Goal: Task Accomplishment & Management: Manage account settings

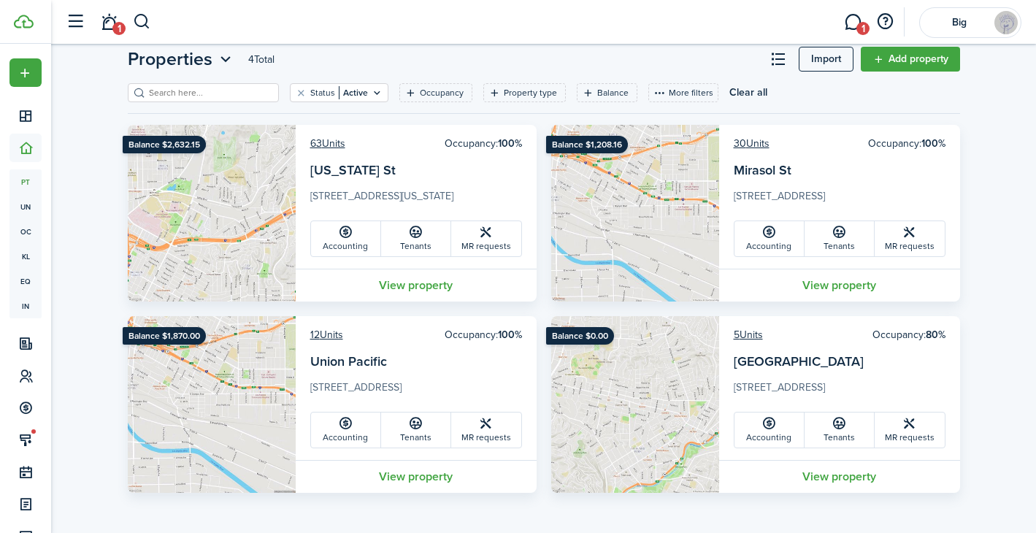
click at [523, 53] on header-page "Properties 4 Total Import Add property" at bounding box center [544, 64] width 832 height 37
click at [516, 52] on header-page "Properties 4 Total Import Add property" at bounding box center [544, 64] width 832 height 37
click at [853, 17] on link "1" at bounding box center [853, 22] width 28 height 37
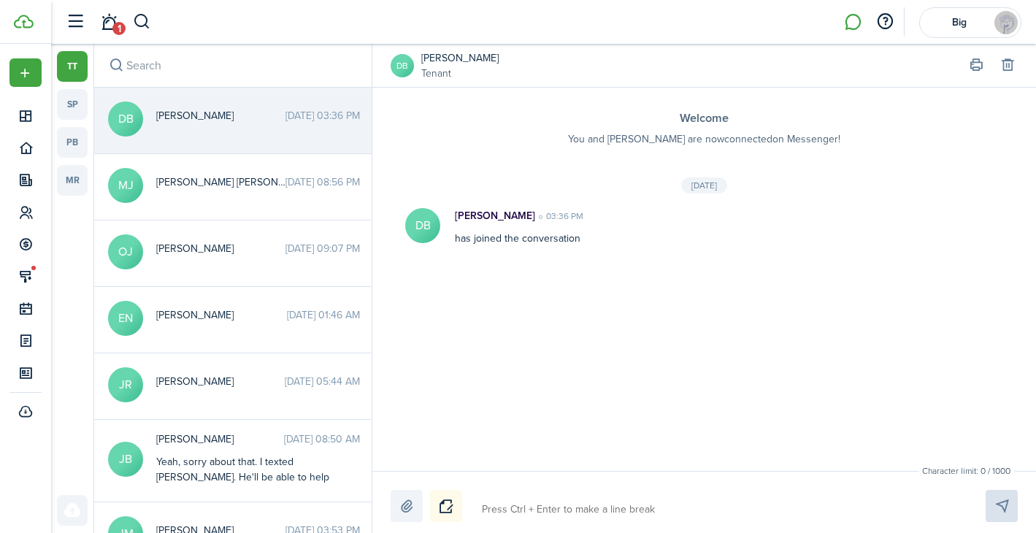
click at [218, 107] on messenger-thread-item "DB [PERSON_NAME] [DATE] 03:36 PM" at bounding box center [232, 121] width 277 height 66
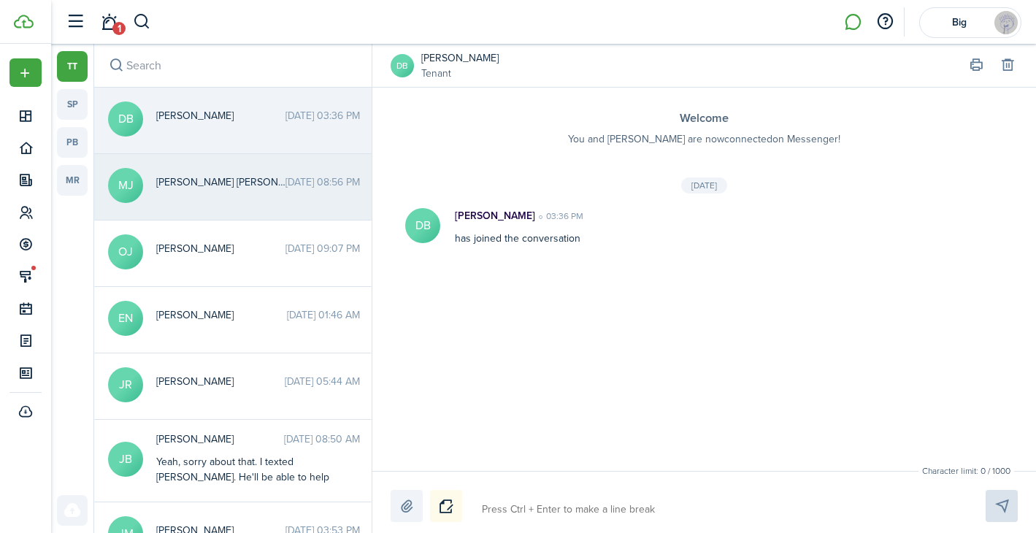
click at [218, 174] on span "[PERSON_NAME] [PERSON_NAME]" at bounding box center [220, 181] width 129 height 15
click at [196, 121] on span "[PERSON_NAME]" at bounding box center [220, 115] width 129 height 15
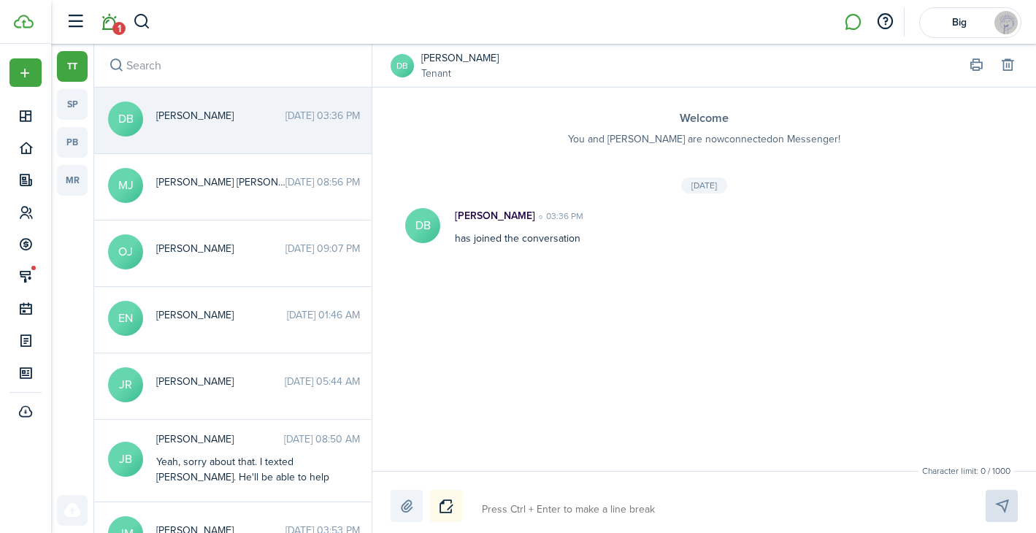
click at [115, 31] on span "1" at bounding box center [118, 28] width 13 height 13
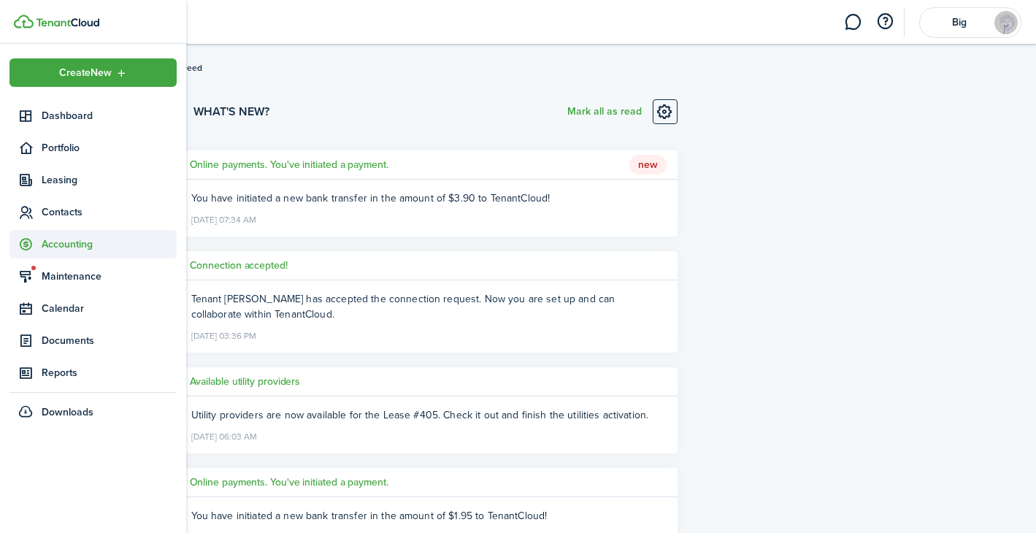
click at [58, 247] on span "Accounting" at bounding box center [109, 244] width 135 height 15
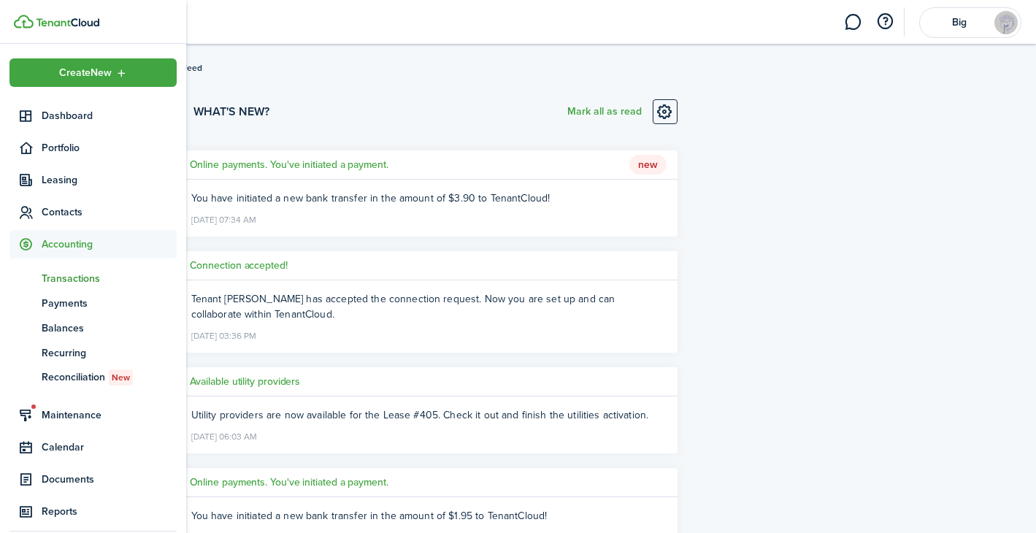
click at [62, 277] on span "Transactions" at bounding box center [109, 278] width 135 height 15
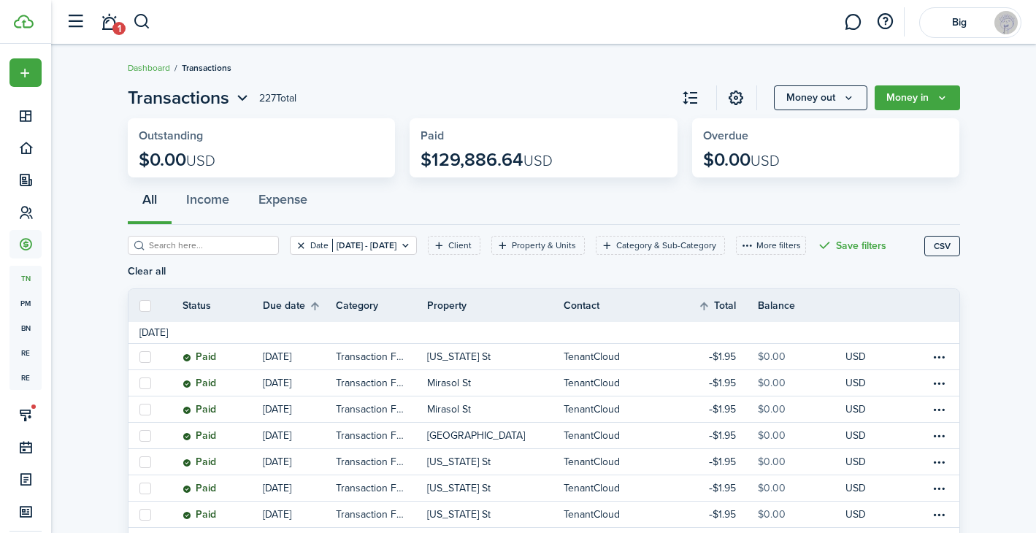
click at [295, 248] on button "Clear filter" at bounding box center [301, 245] width 12 height 12
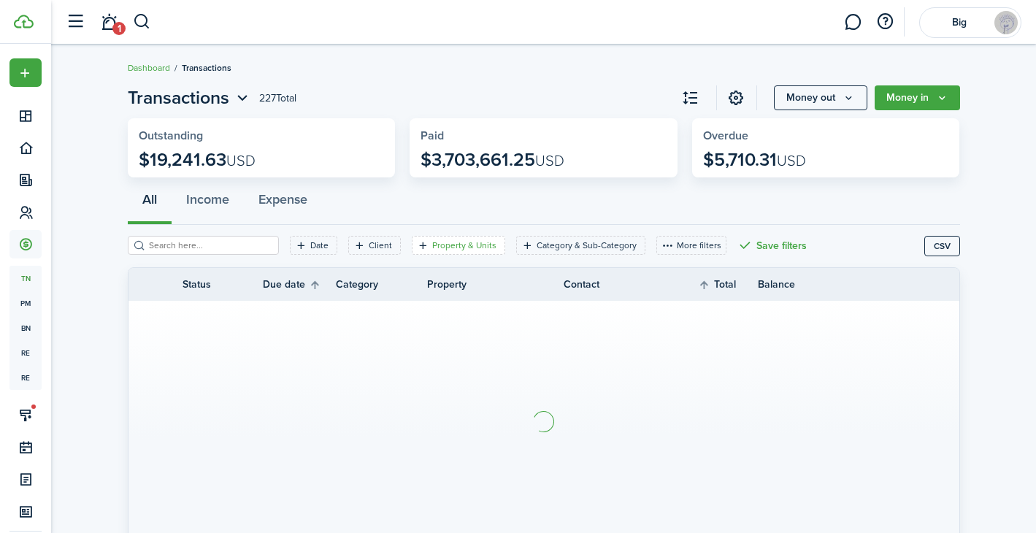
click at [432, 250] on filter-tag-label "Property & Units" at bounding box center [464, 245] width 64 height 13
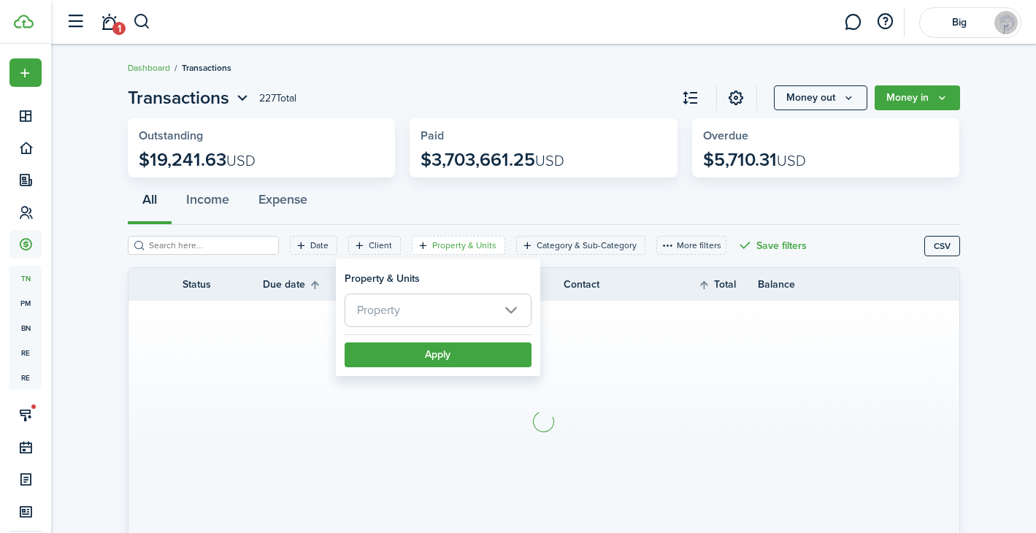
click at [441, 317] on span "Property" at bounding box center [437, 310] width 185 height 32
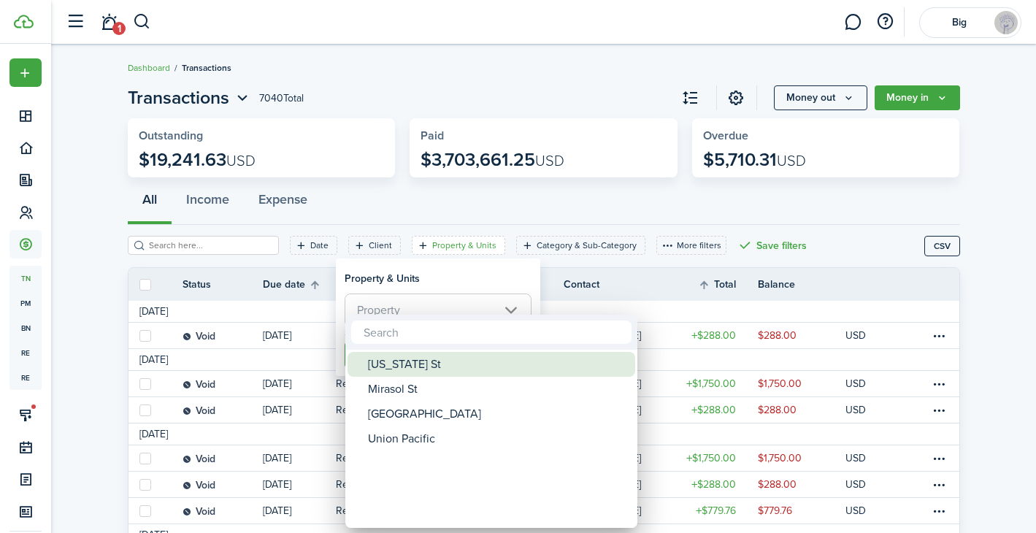
click at [426, 361] on div "[US_STATE] St" at bounding box center [497, 364] width 258 height 25
type input "[US_STATE] St"
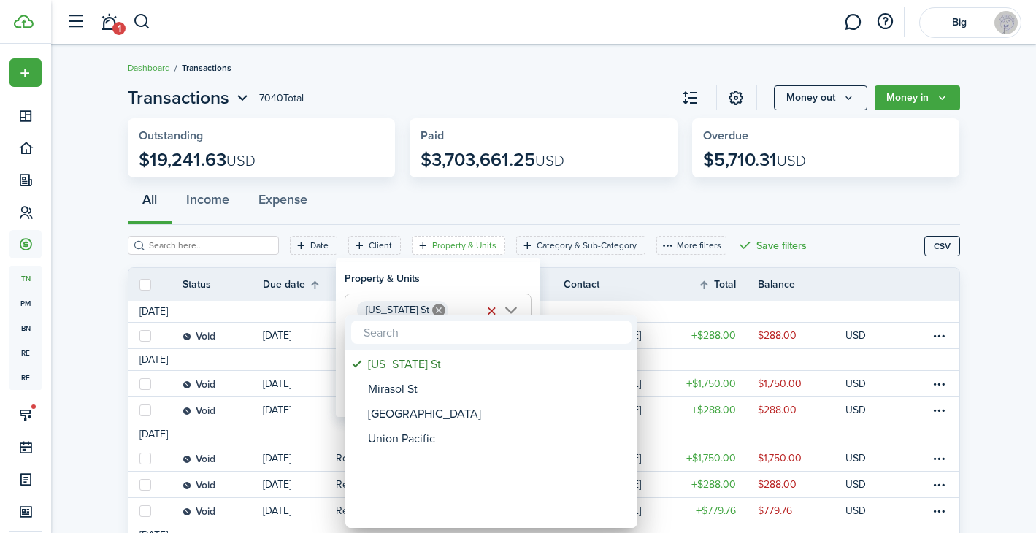
click at [500, 279] on div at bounding box center [518, 266] width 1270 height 767
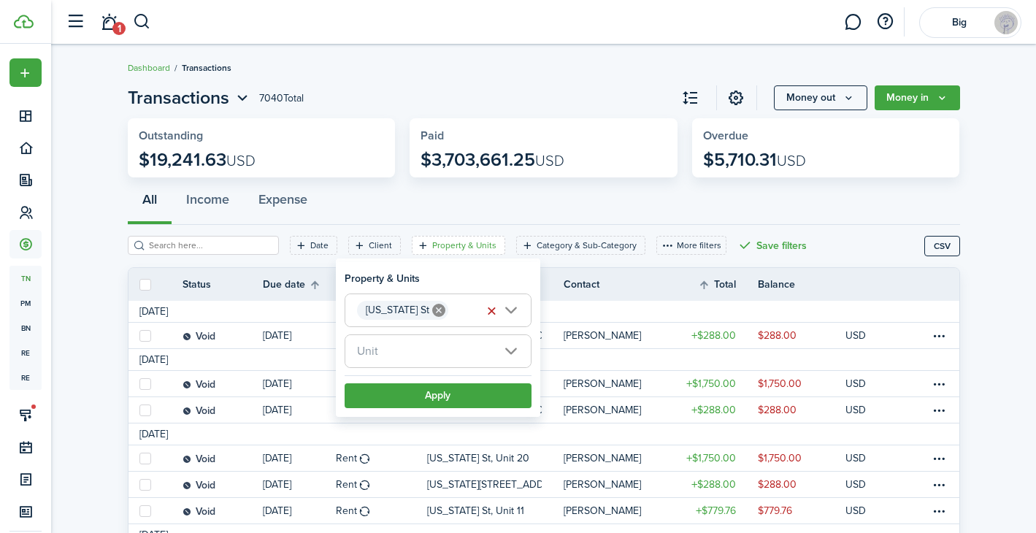
click at [580, 207] on div "All Income Expense" at bounding box center [544, 203] width 832 height 44
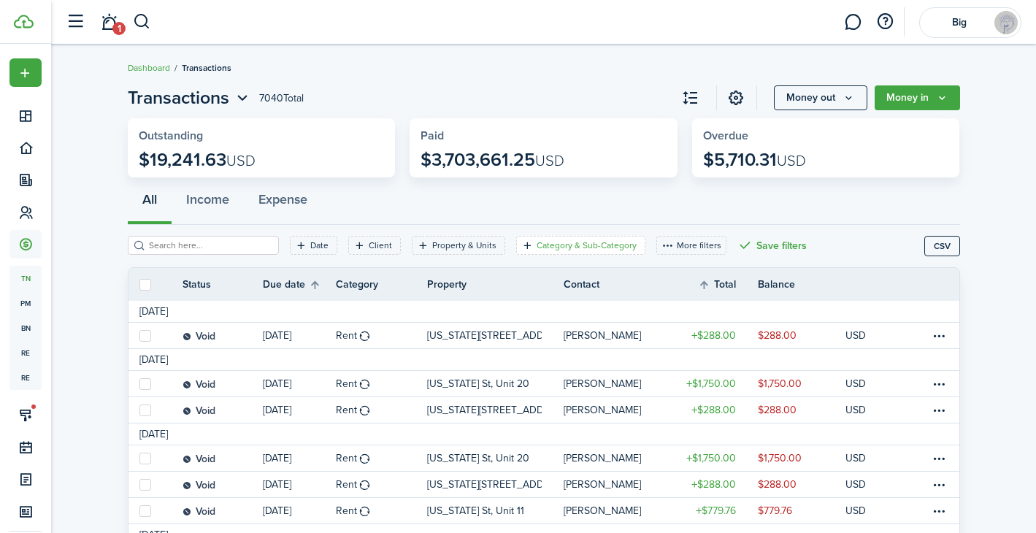
click at [521, 246] on icon "Open filter" at bounding box center [527, 245] width 12 height 12
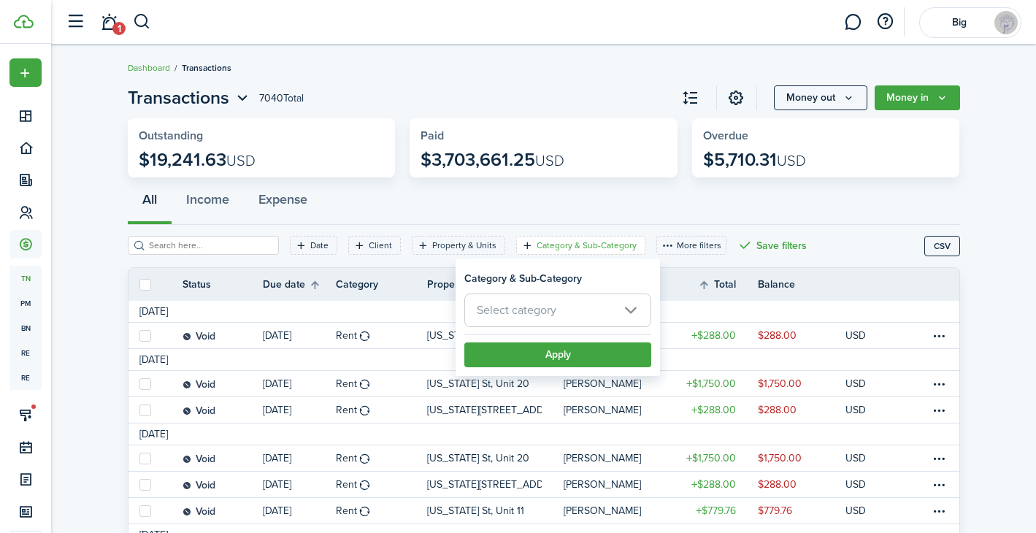
click at [549, 316] on span "Select category" at bounding box center [517, 310] width 80 height 17
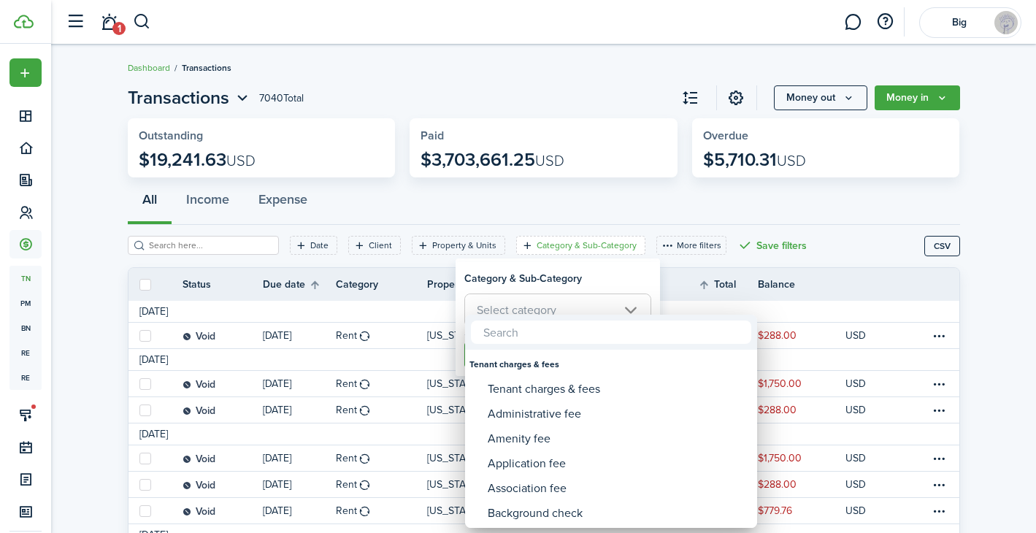
click at [542, 216] on div at bounding box center [518, 266] width 1270 height 767
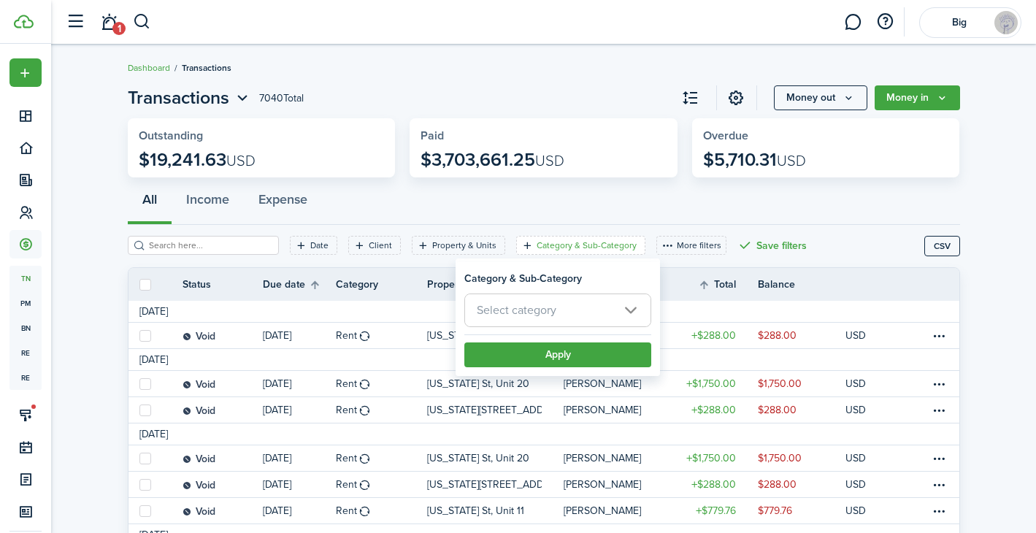
click at [613, 212] on div "All Income Expense" at bounding box center [544, 203] width 832 height 44
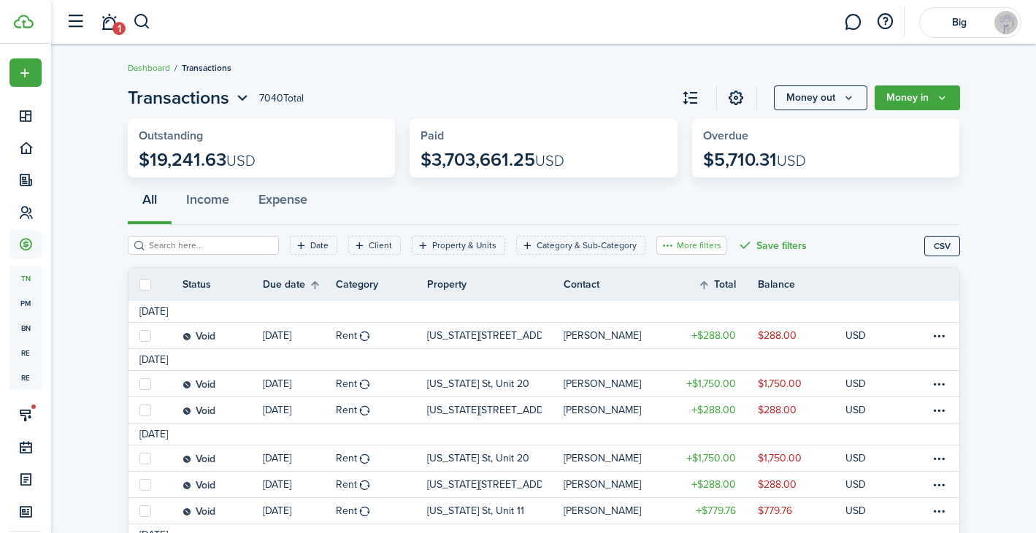
click at [665, 250] on button "More filters" at bounding box center [691, 245] width 70 height 19
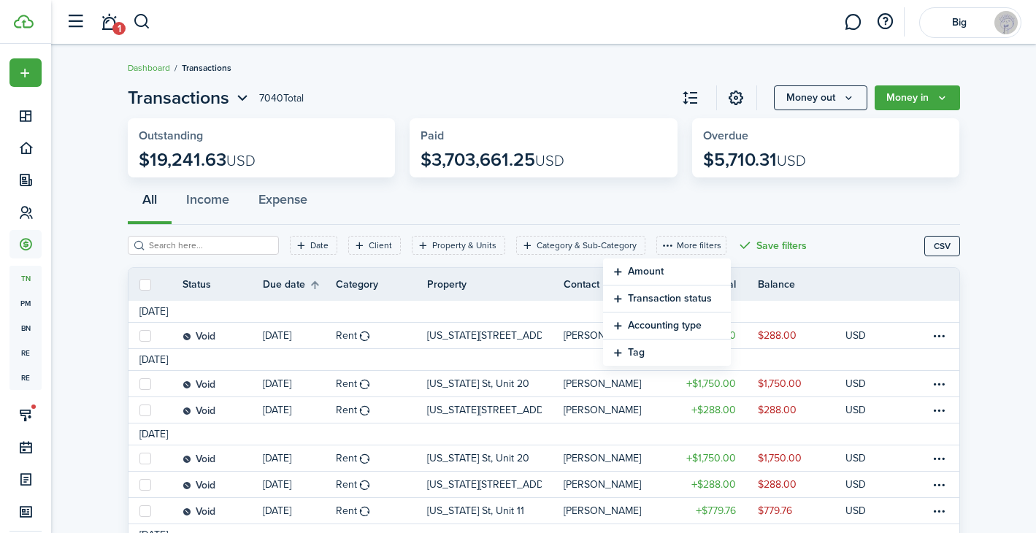
click at [618, 295] on button "Transaction status" at bounding box center [667, 298] width 128 height 27
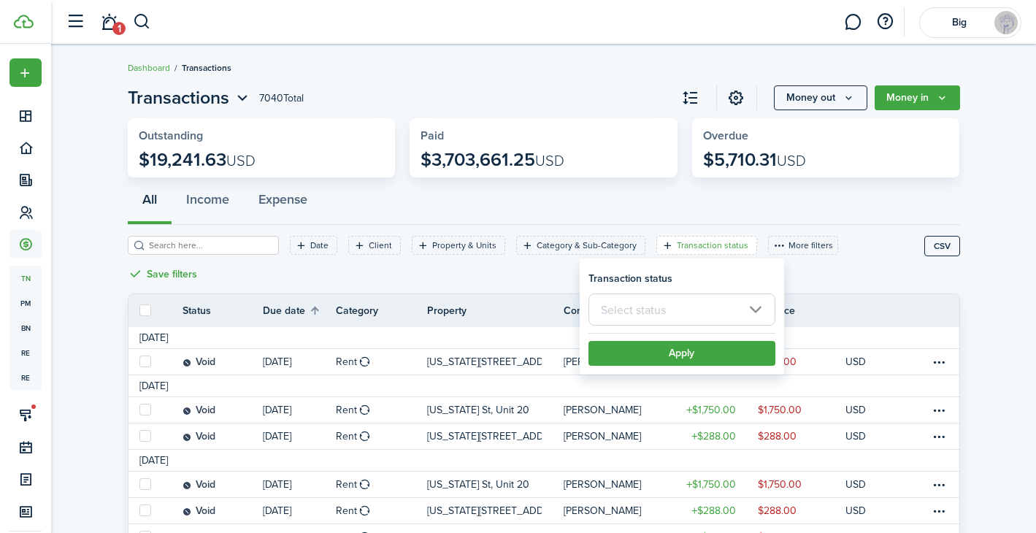
click at [669, 310] on input "text" at bounding box center [681, 309] width 187 height 32
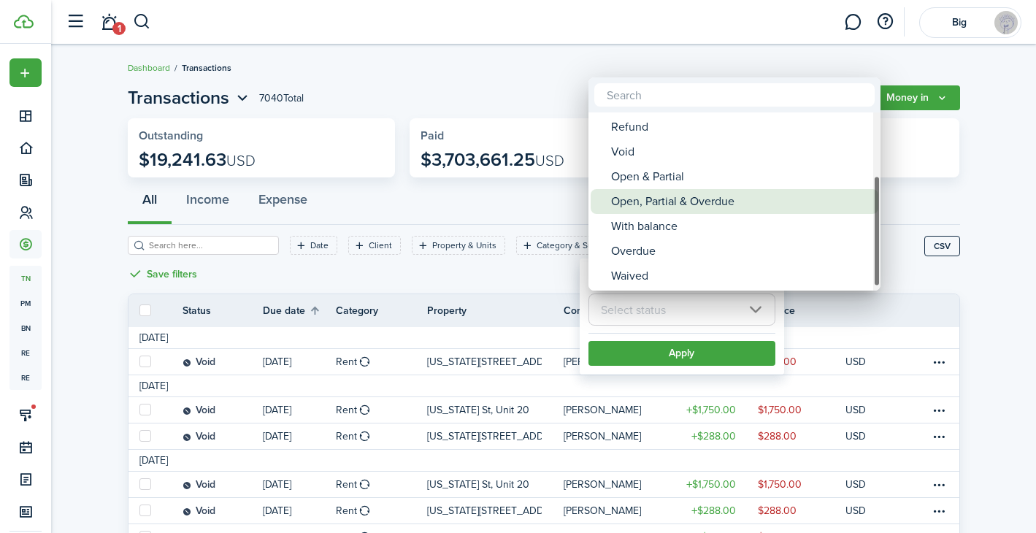
click at [666, 202] on div "Open, Partial & Overdue" at bounding box center [740, 201] width 258 height 25
type input "Open, Partial & Overdue"
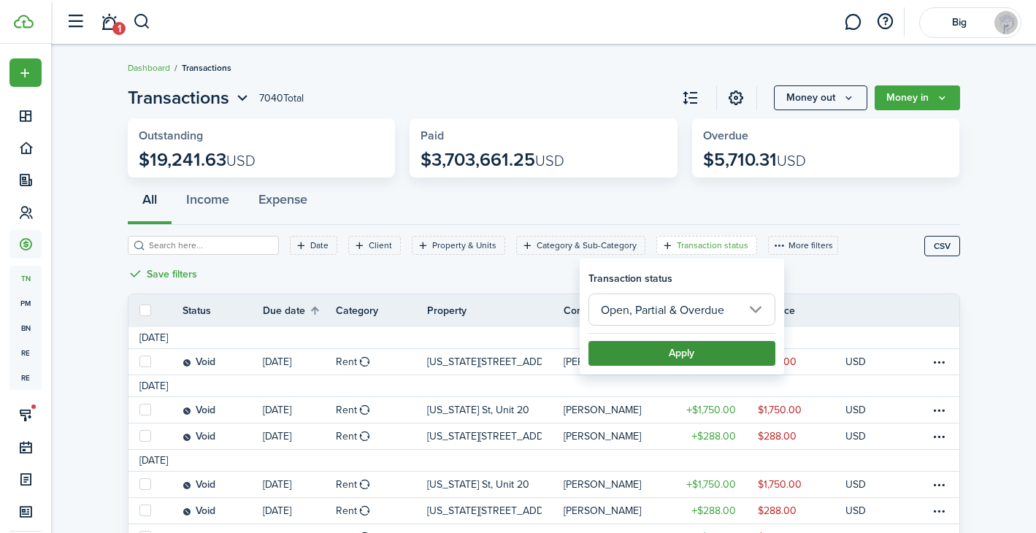
click at [663, 348] on button "Apply" at bounding box center [681, 353] width 187 height 25
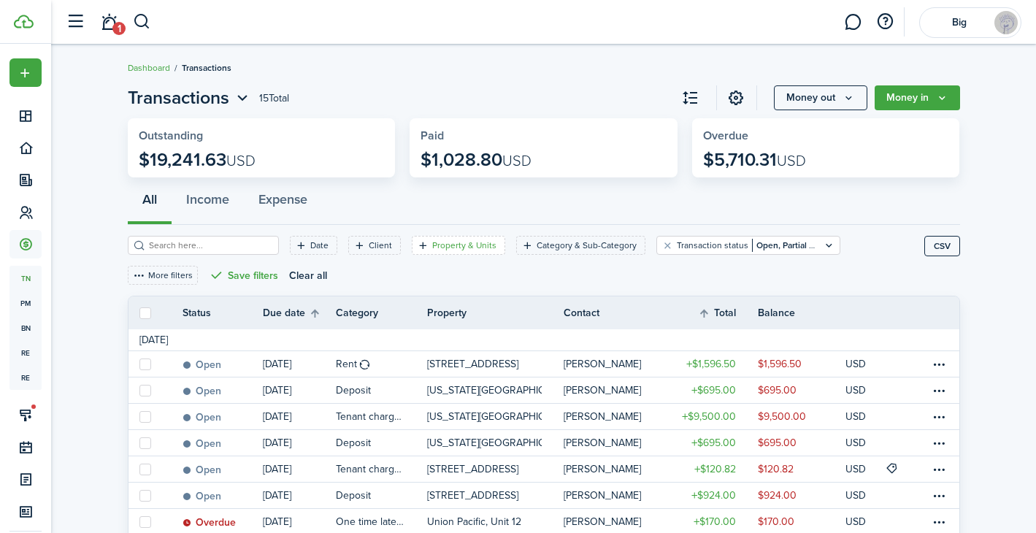
click at [450, 242] on filter-tag-label "Property & Units" at bounding box center [464, 245] width 64 height 13
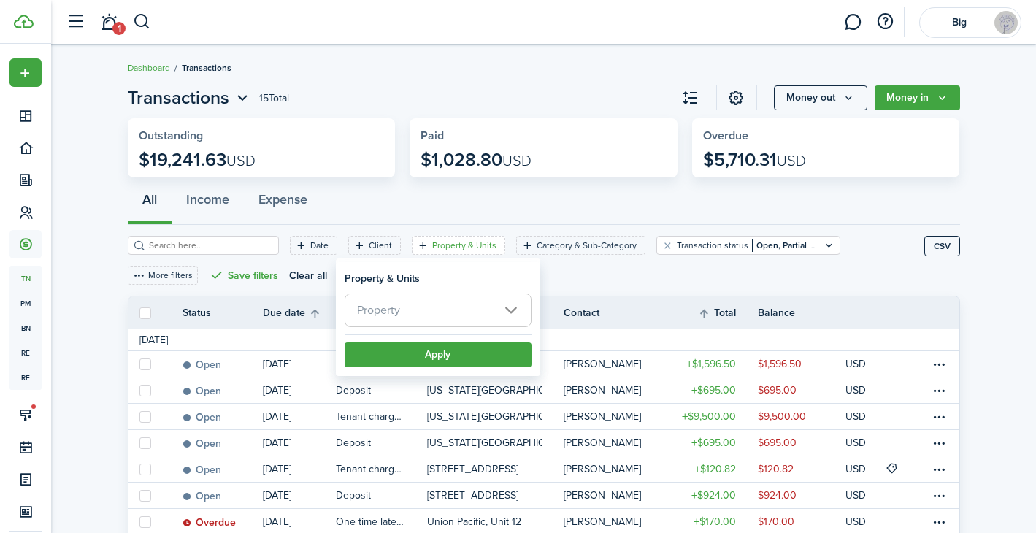
click at [476, 321] on span "Property" at bounding box center [437, 310] width 185 height 32
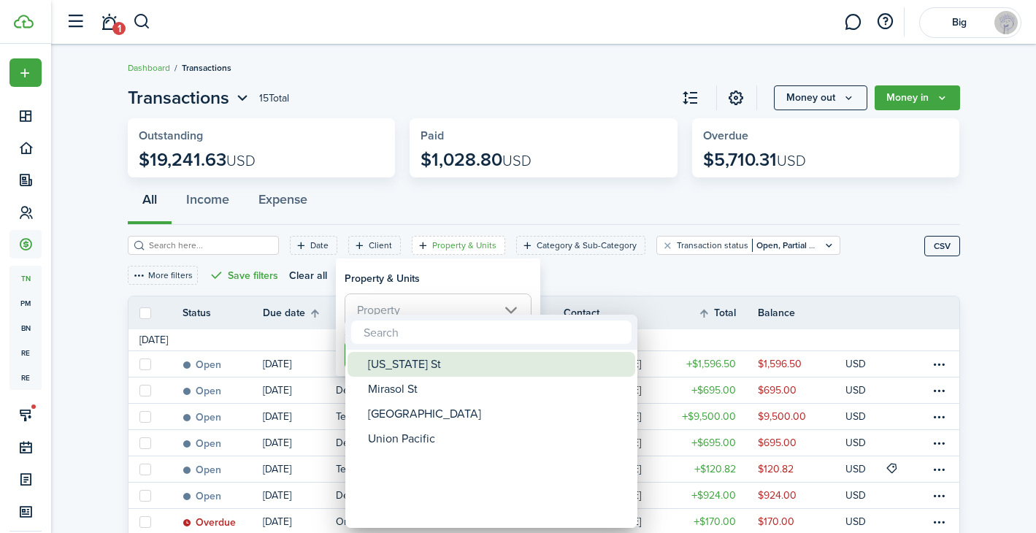
click at [449, 362] on div "[US_STATE] St" at bounding box center [497, 364] width 258 height 25
type input "[US_STATE] St"
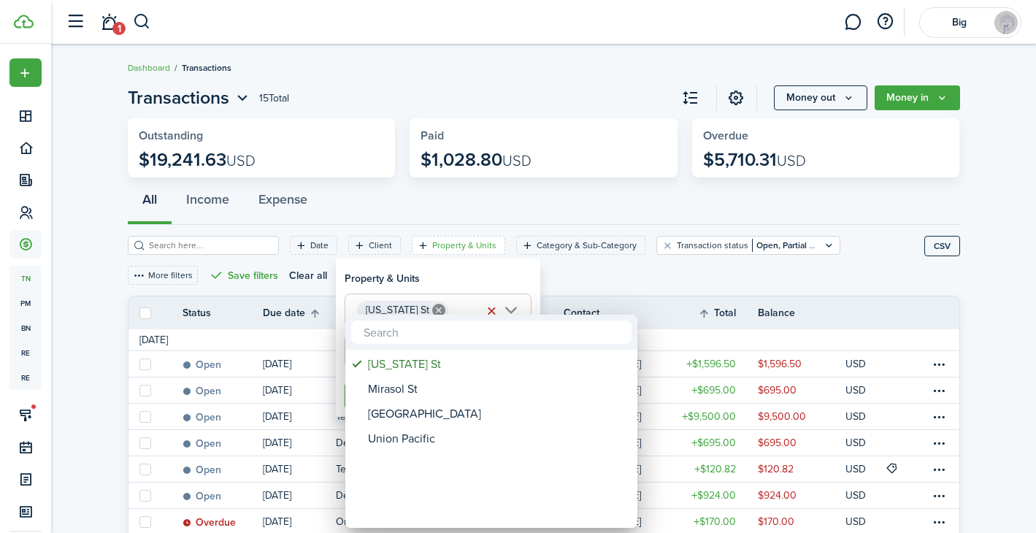
click at [453, 279] on div at bounding box center [518, 266] width 1270 height 767
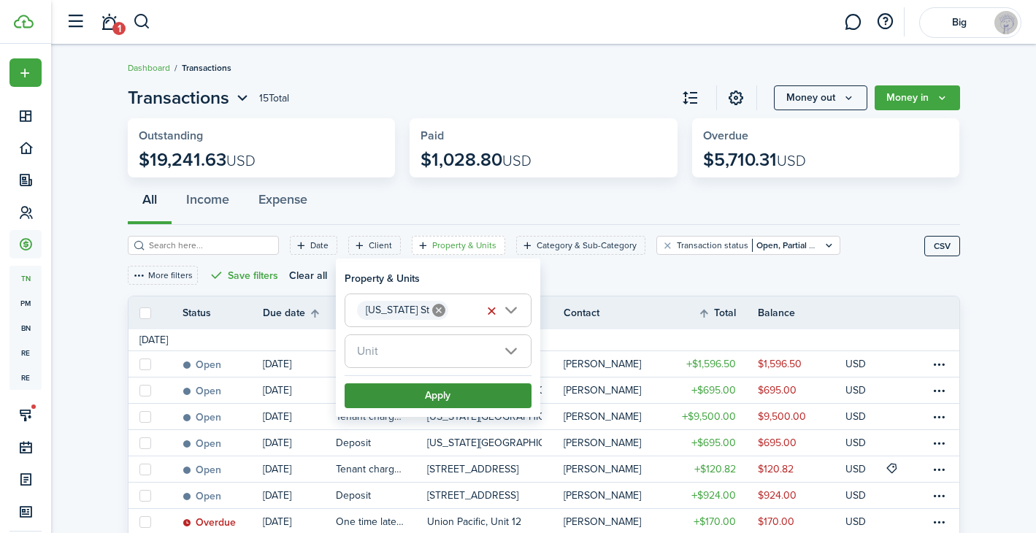
click at [444, 391] on button "Apply" at bounding box center [438, 395] width 187 height 25
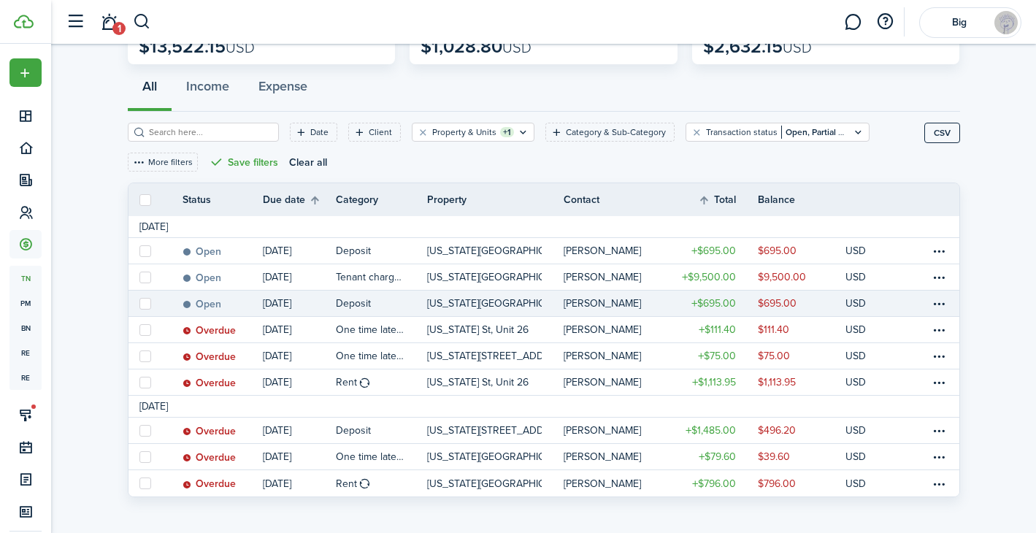
scroll to position [126, 0]
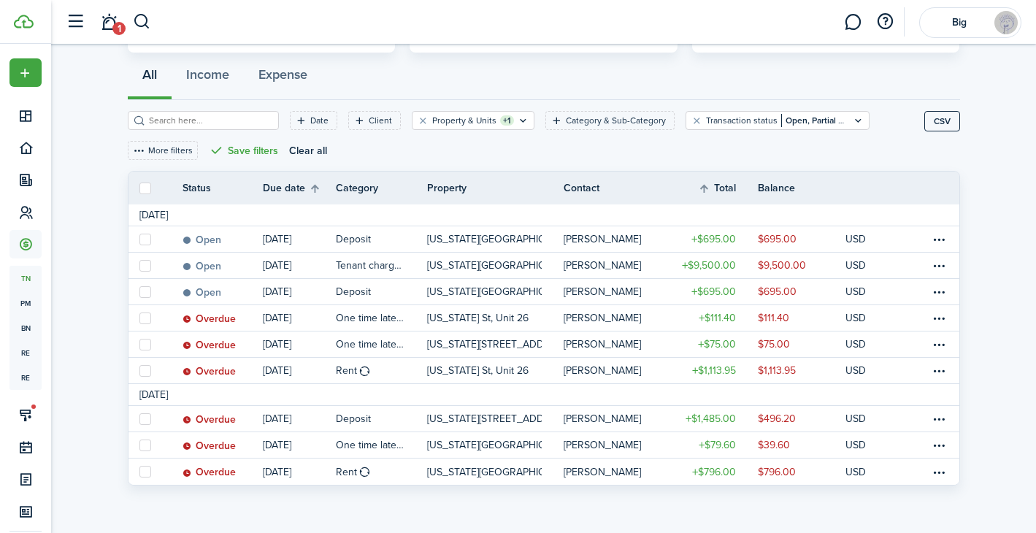
click at [429, 61] on div "All Income Expense" at bounding box center [544, 78] width 832 height 44
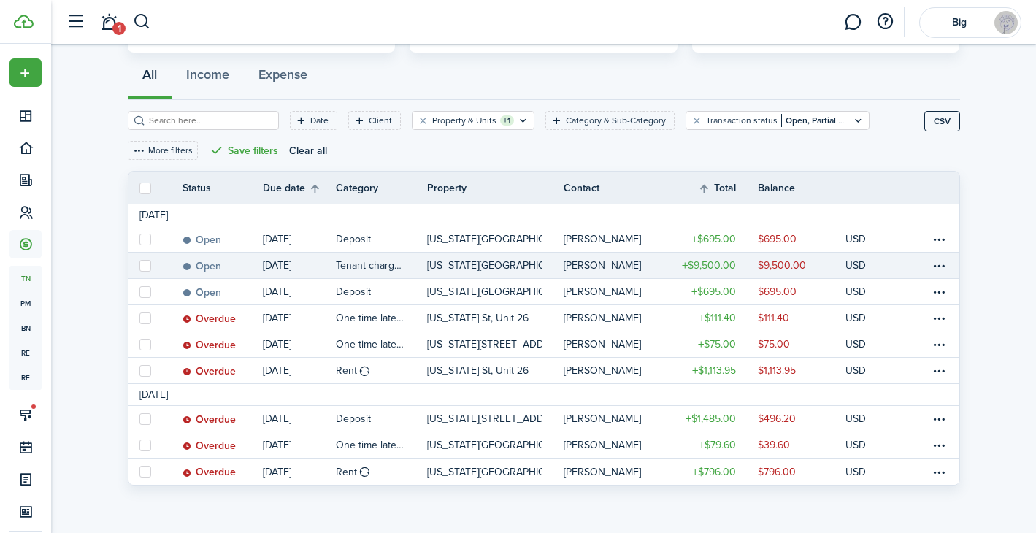
click at [469, 265] on p "[US_STATE][GEOGRAPHIC_DATA]" at bounding box center [484, 265] width 115 height 15
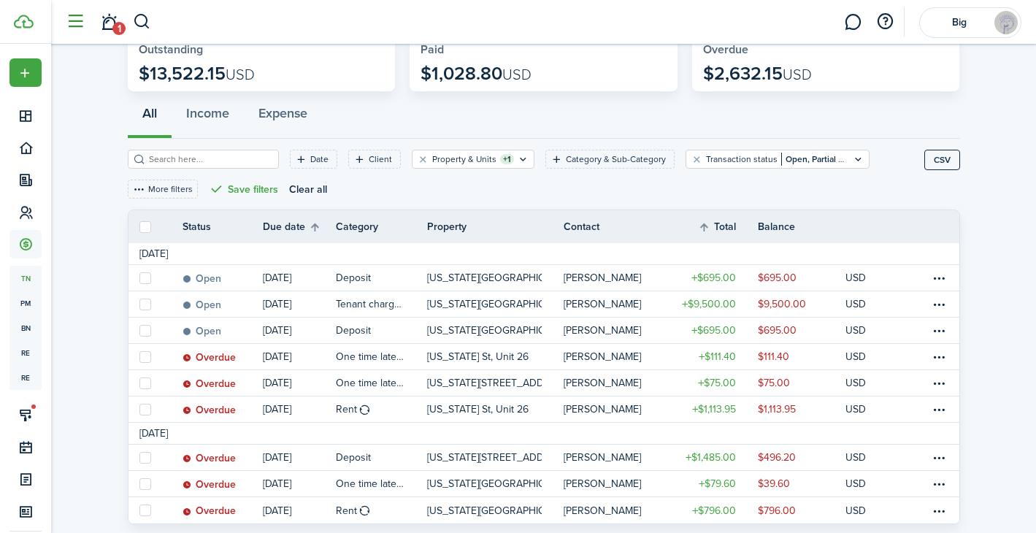
scroll to position [126, 0]
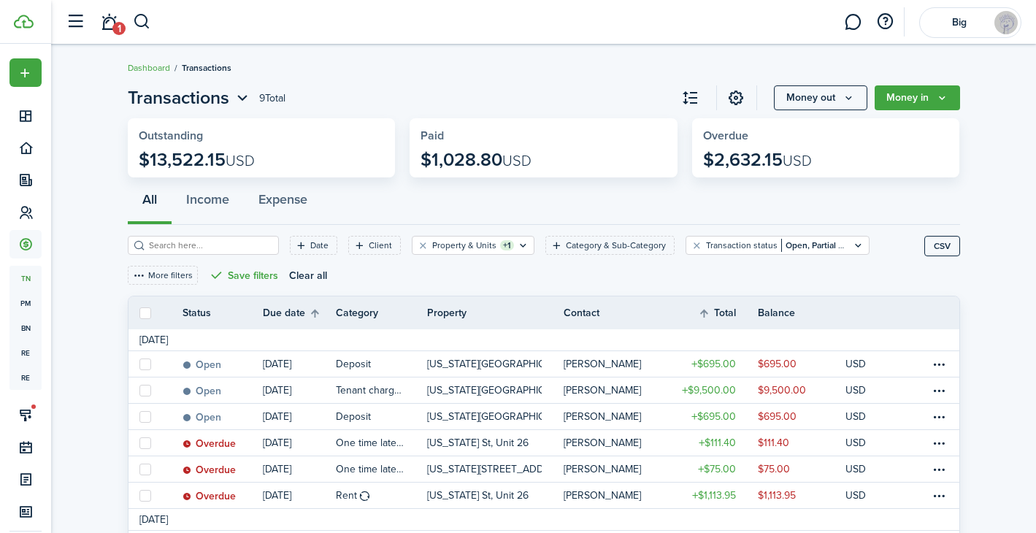
click at [325, 18] on header-wrapper "1 Big" at bounding box center [539, 22] width 963 height 44
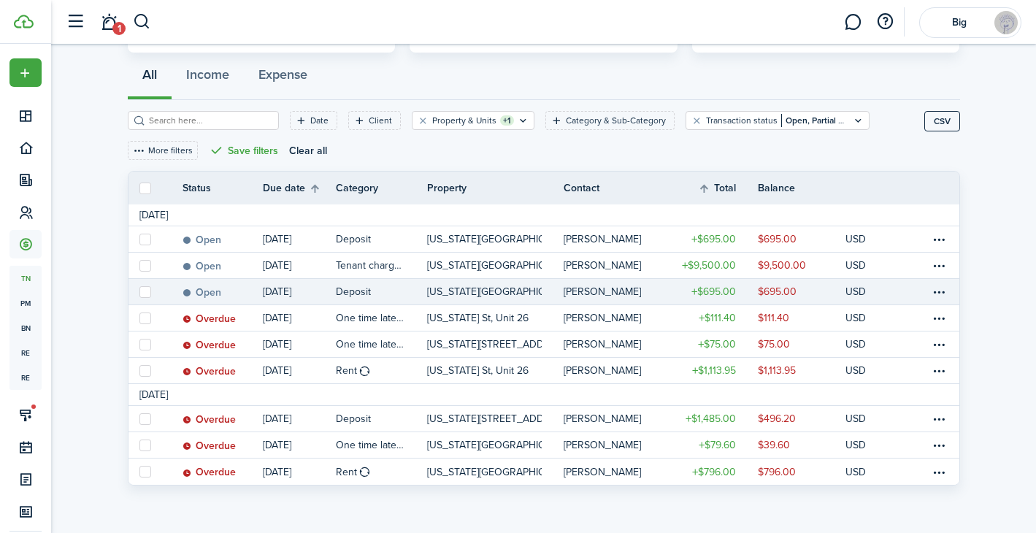
click at [591, 290] on table-profile-info-text "[PERSON_NAME]" at bounding box center [602, 292] width 77 height 12
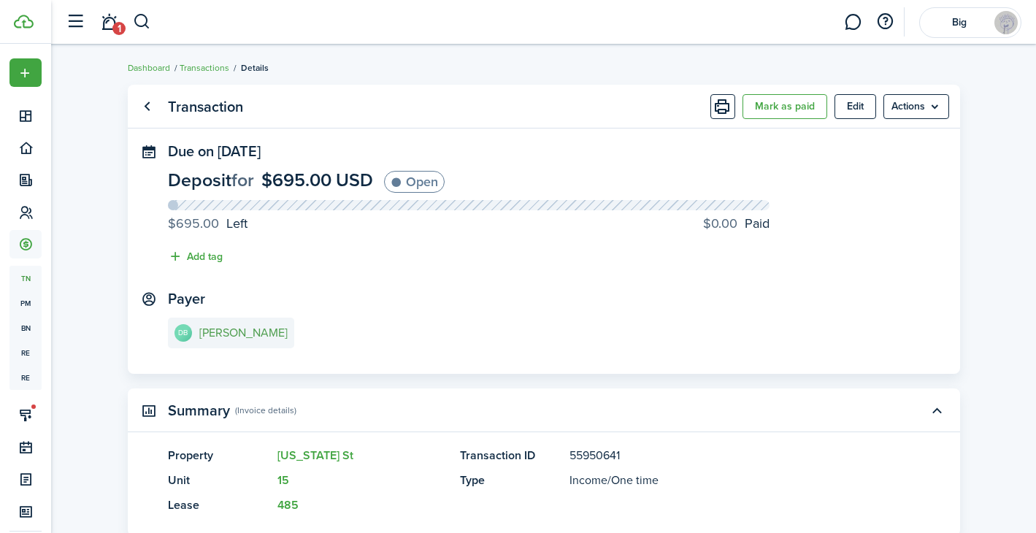
click at [220, 331] on e-details-info-title "[PERSON_NAME]" at bounding box center [243, 332] width 88 height 13
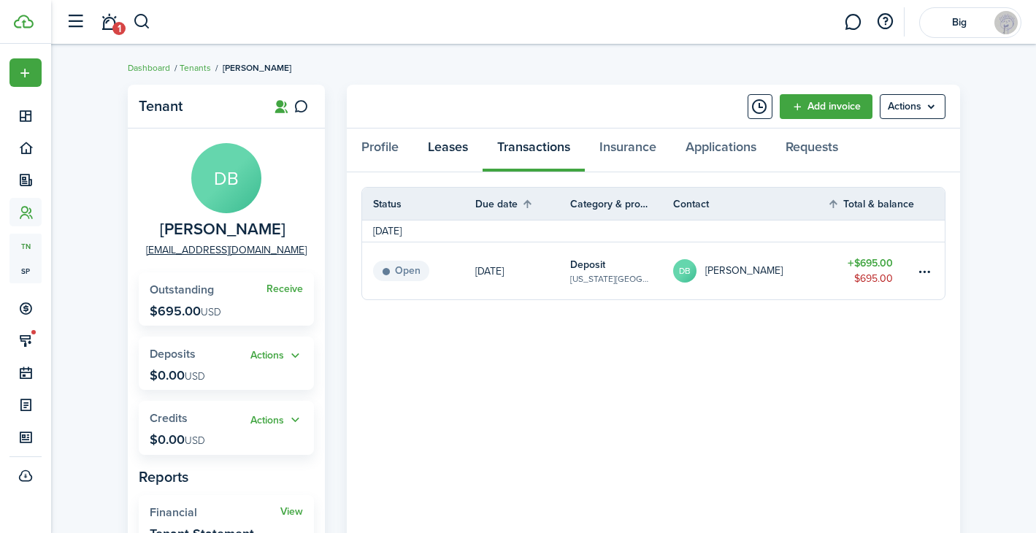
click at [464, 147] on link "Leases" at bounding box center [447, 150] width 69 height 44
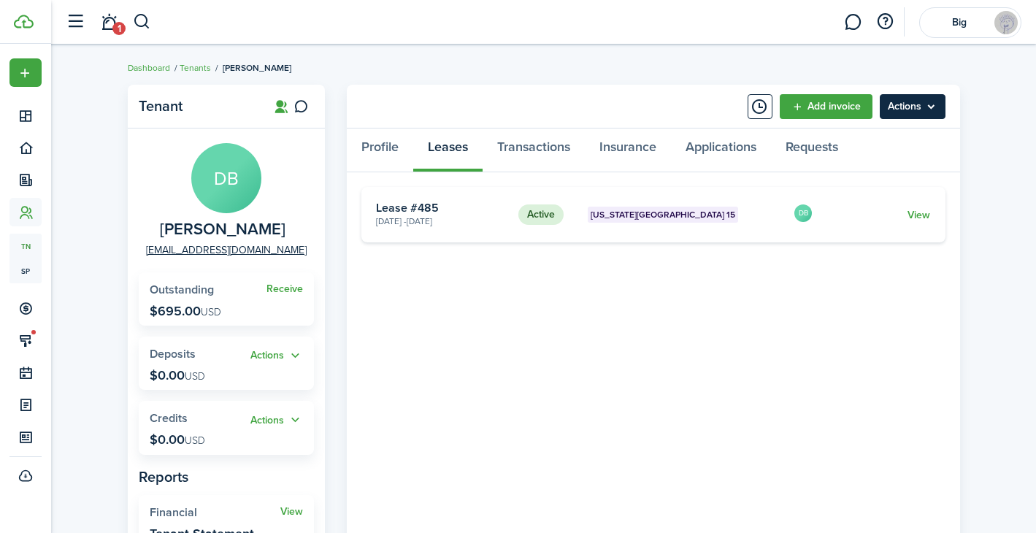
click at [916, 118] on menu-btn "Actions" at bounding box center [913, 106] width 66 height 25
click at [633, 342] on tenant-view-lease "Active [US_STATE][GEOGRAPHIC_DATA] 15 [DATE] - [DATE] Lease #485 DB View «« « 1…" at bounding box center [653, 485] width 584 height 596
click at [913, 212] on link "View" at bounding box center [918, 214] width 23 height 15
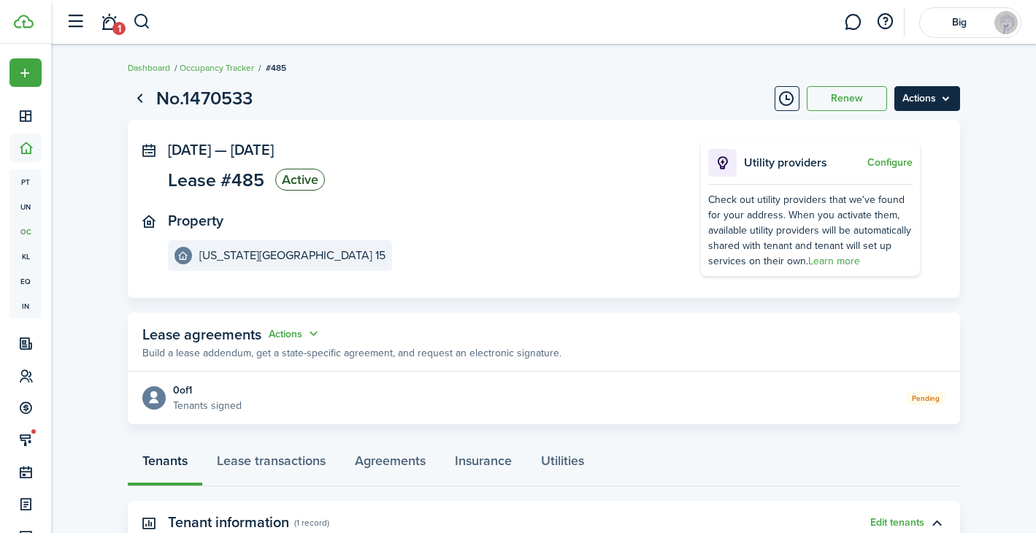
click at [947, 108] on menu-btn "Actions" at bounding box center [927, 98] width 66 height 25
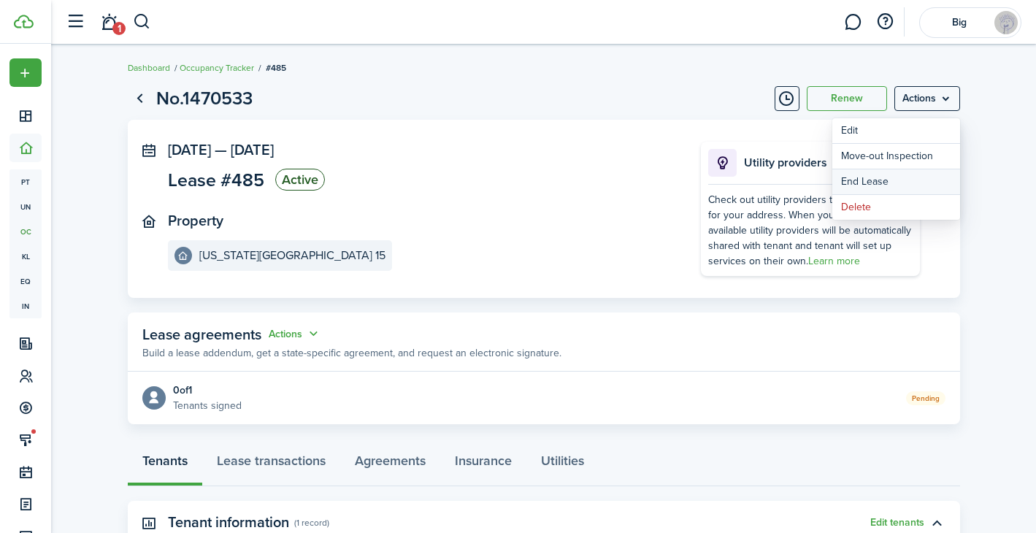
click at [891, 180] on link "End Lease" at bounding box center [896, 181] width 128 height 25
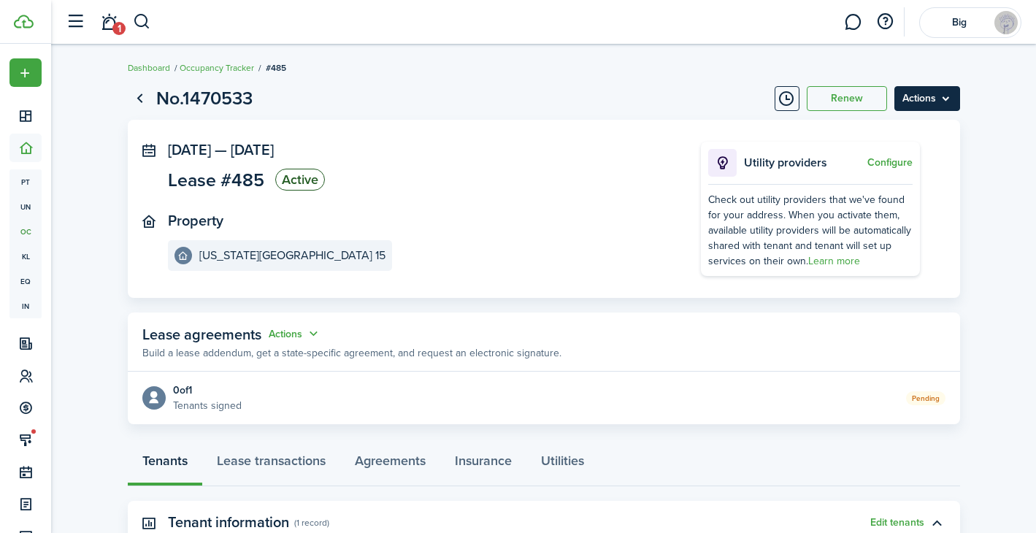
click at [929, 88] on menu-btn "Actions" at bounding box center [927, 98] width 66 height 25
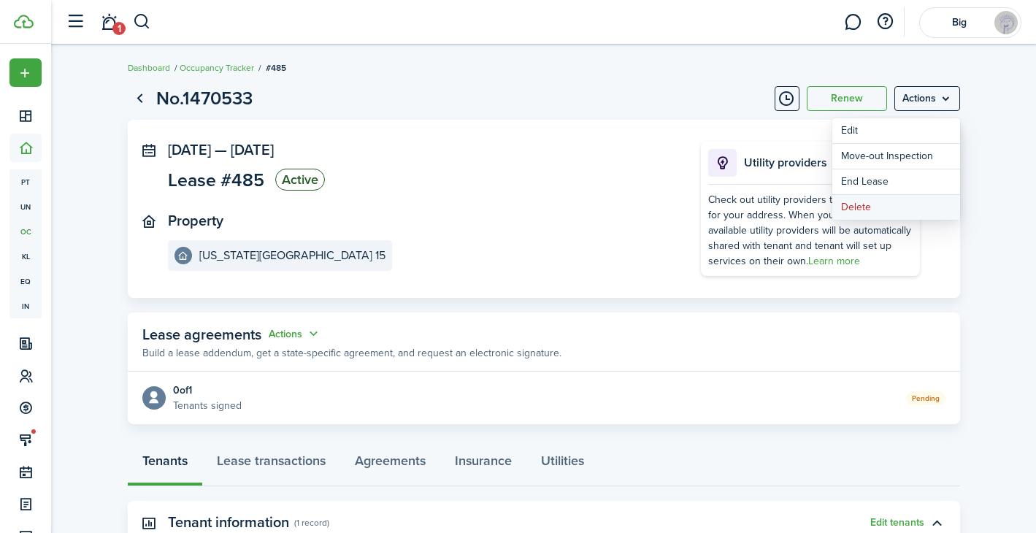
click at [862, 203] on button "Delete" at bounding box center [896, 207] width 128 height 25
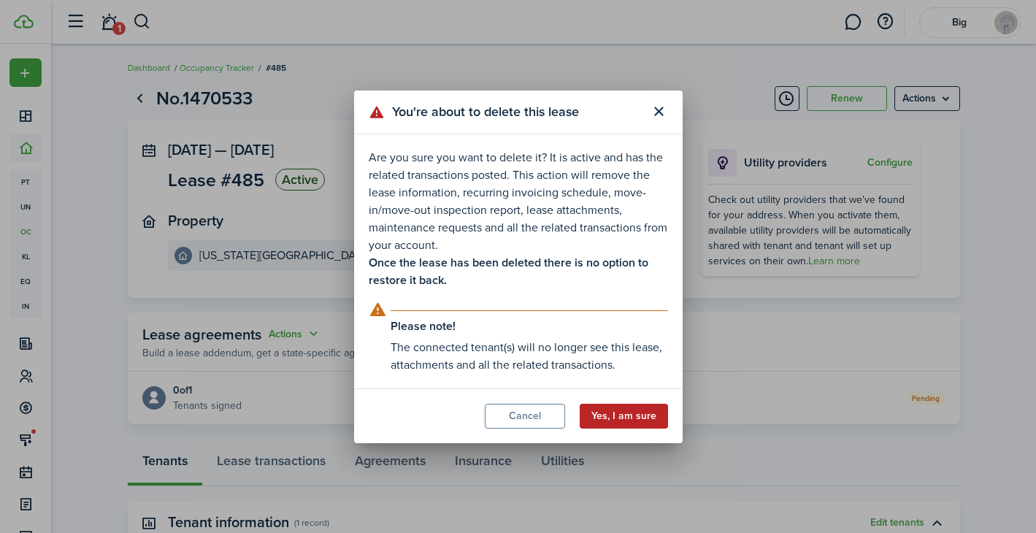
click at [632, 404] on button "Yes, I am sure" at bounding box center [624, 416] width 88 height 25
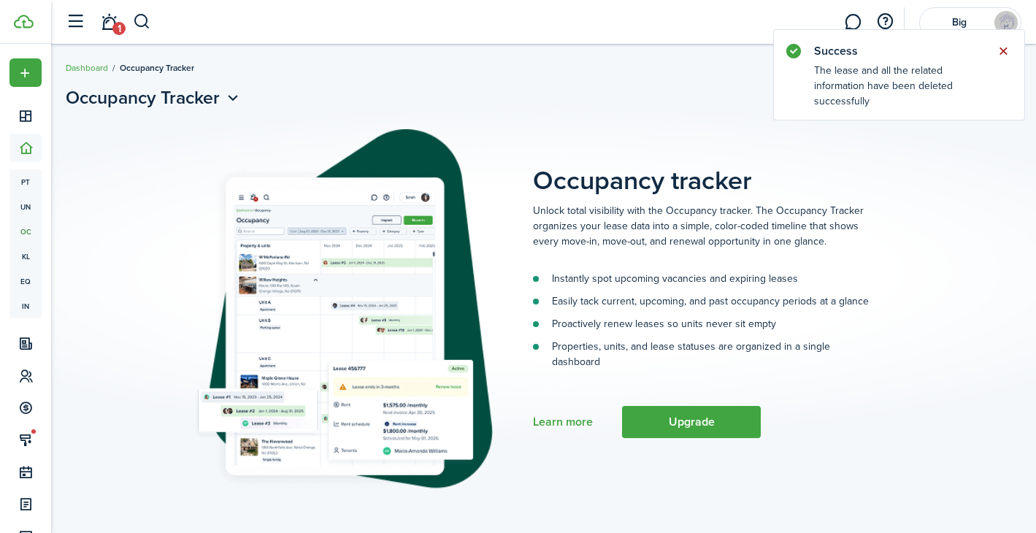
click at [999, 53] on button "Close notify" at bounding box center [1003, 51] width 20 height 20
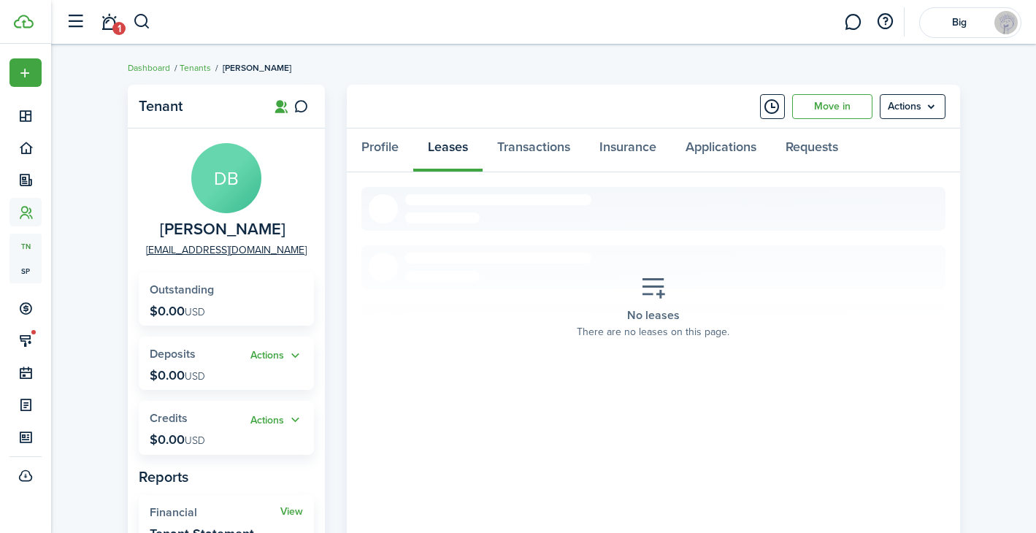
click at [335, 296] on panel-main-grid "Tenant DB [PERSON_NAME] [EMAIL_ADDRESS][DOMAIN_NAME] Outstanding $0.00 USD Acti…" at bounding box center [544, 407] width 832 height 644
click at [332, 90] on panel-main-grid "Tenant DB [PERSON_NAME] [EMAIL_ADDRESS][DOMAIN_NAME] Outstanding $0.00 USD Acti…" at bounding box center [544, 407] width 832 height 644
click at [374, 56] on breadcrumb "Dashboard Tenants [PERSON_NAME]" at bounding box center [544, 61] width 832 height 34
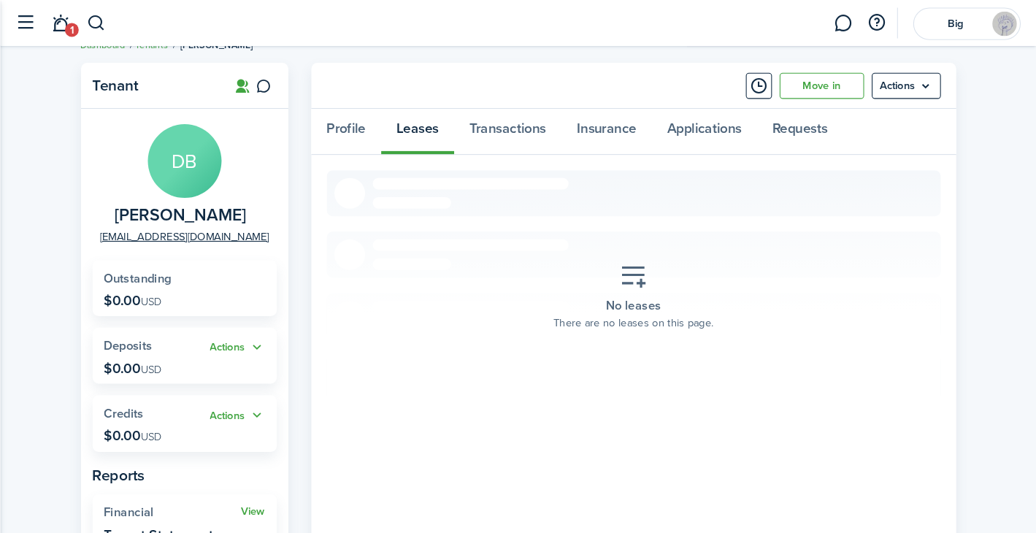
scroll to position [10, 0]
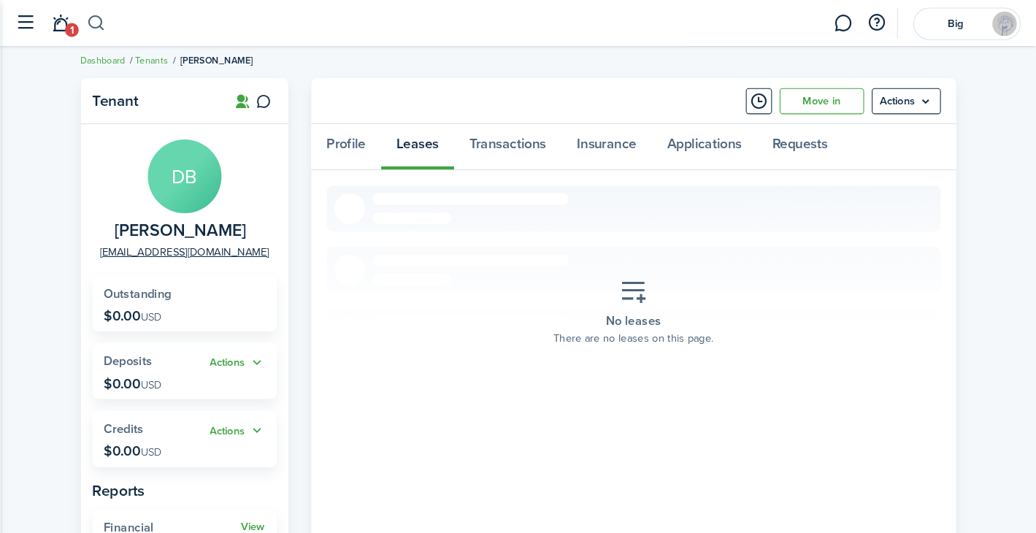
click at [138, 20] on button "button" at bounding box center [142, 21] width 18 height 25
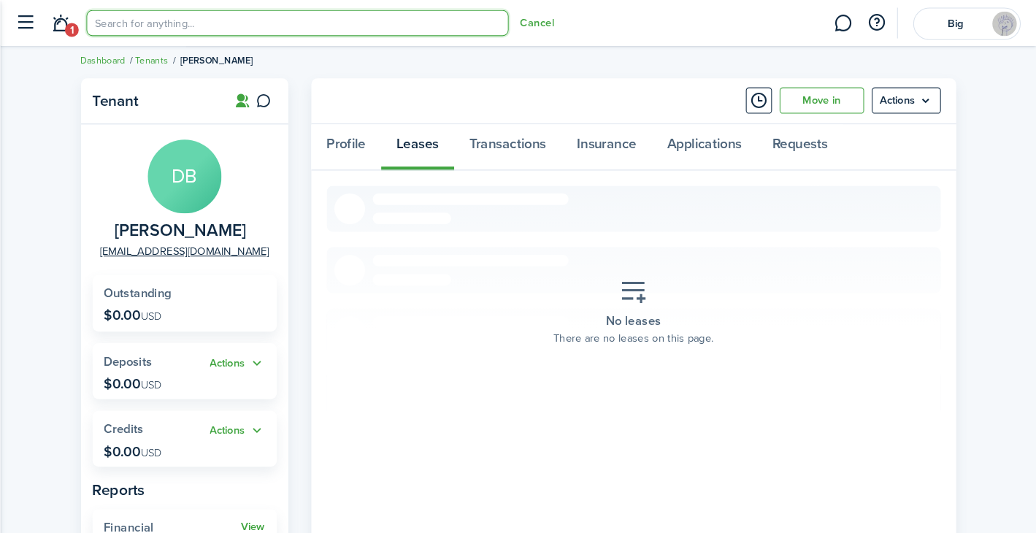
scroll to position [0, 0]
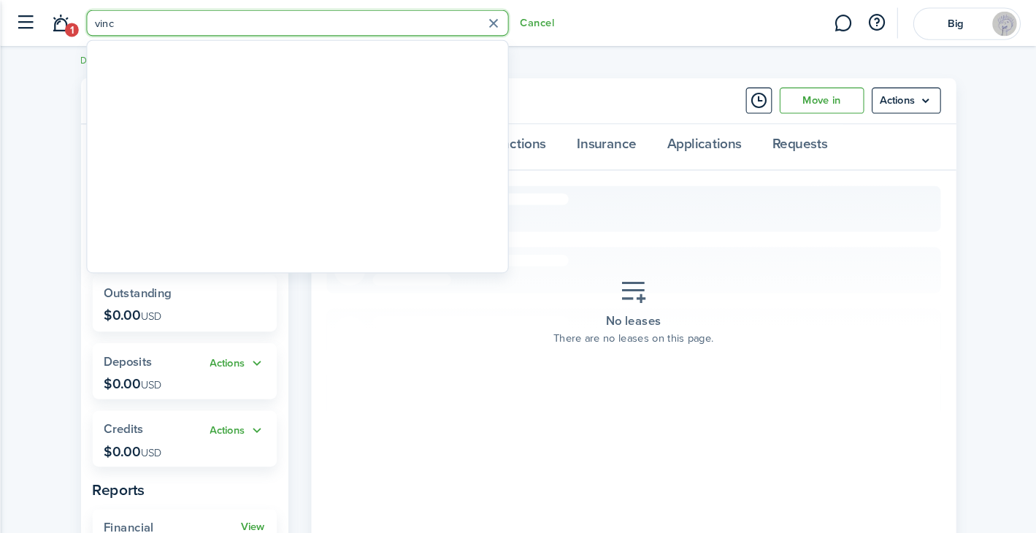
type input "vinc"
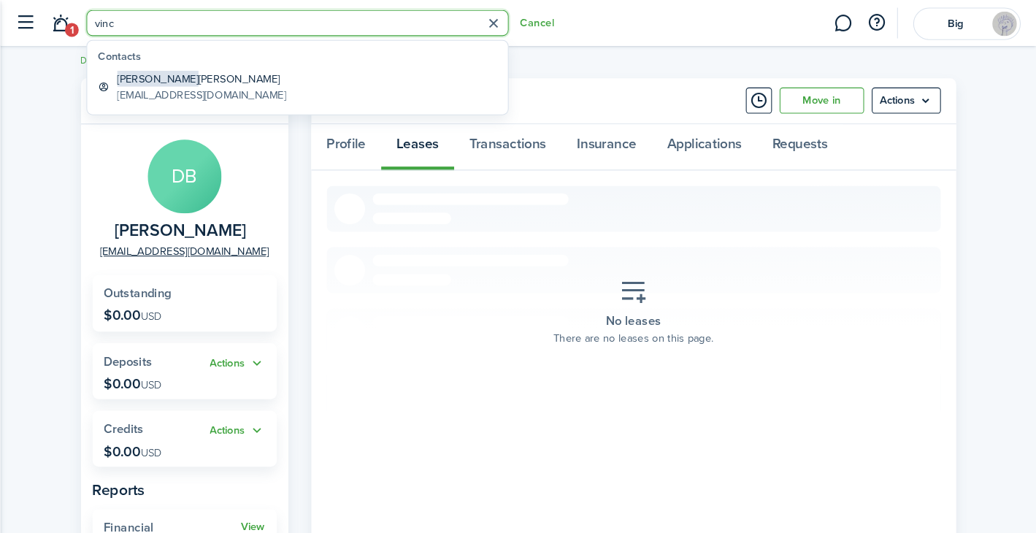
click at [519, 20] on button "button" at bounding box center [520, 22] width 23 height 23
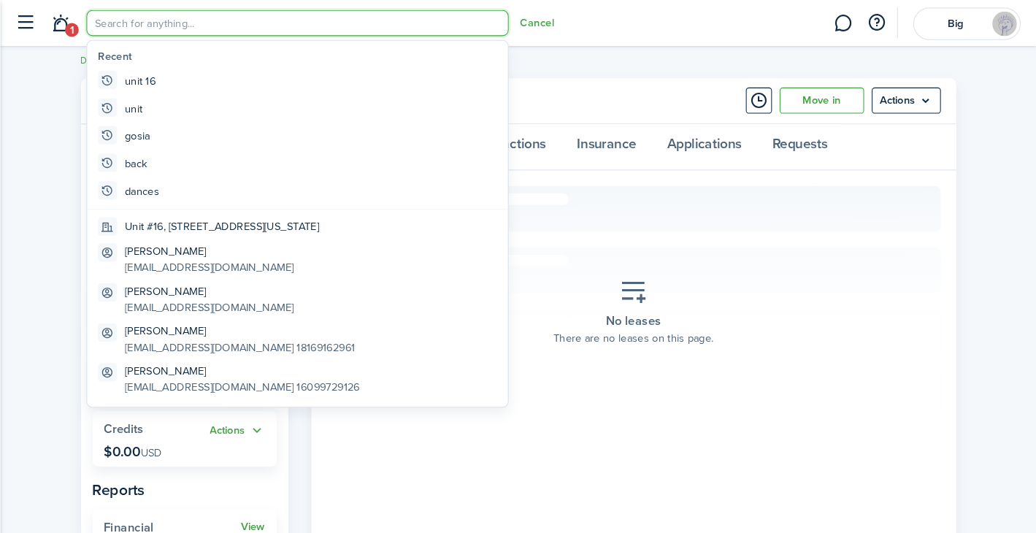
click at [605, 55] on breadcrumb "Dashboard Tenants [PERSON_NAME]" at bounding box center [544, 51] width 832 height 34
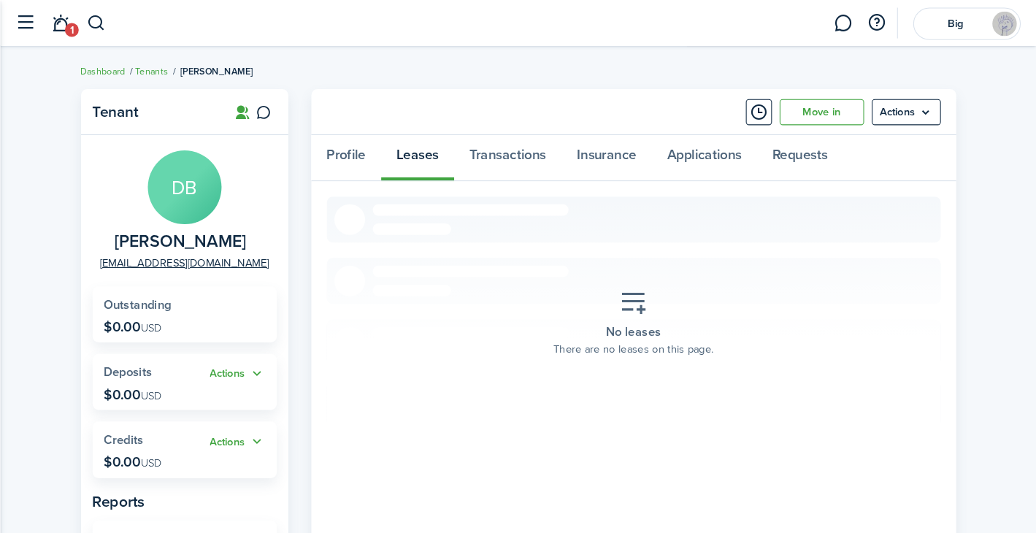
scroll to position [10, 0]
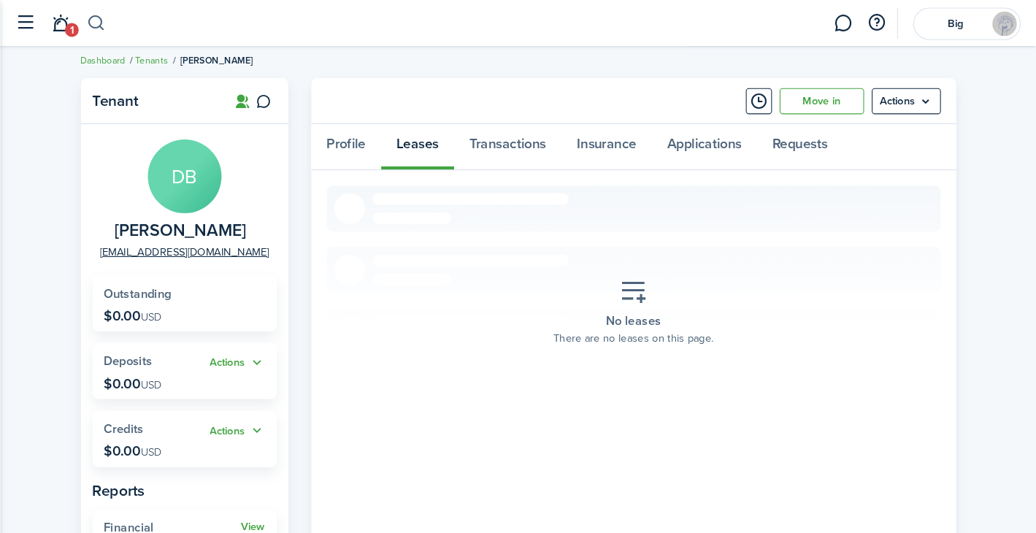
click at [145, 20] on button "button" at bounding box center [142, 21] width 18 height 25
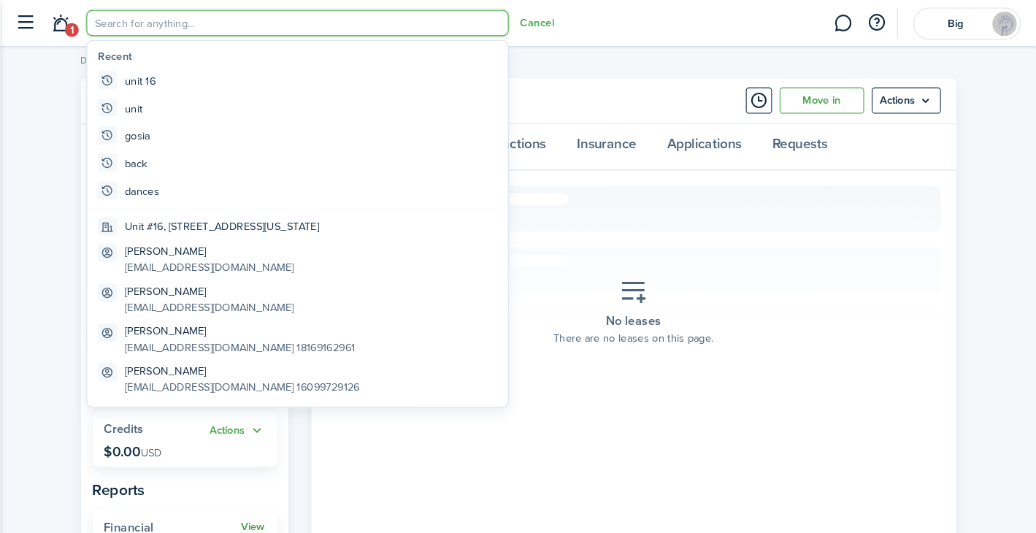
scroll to position [0, 0]
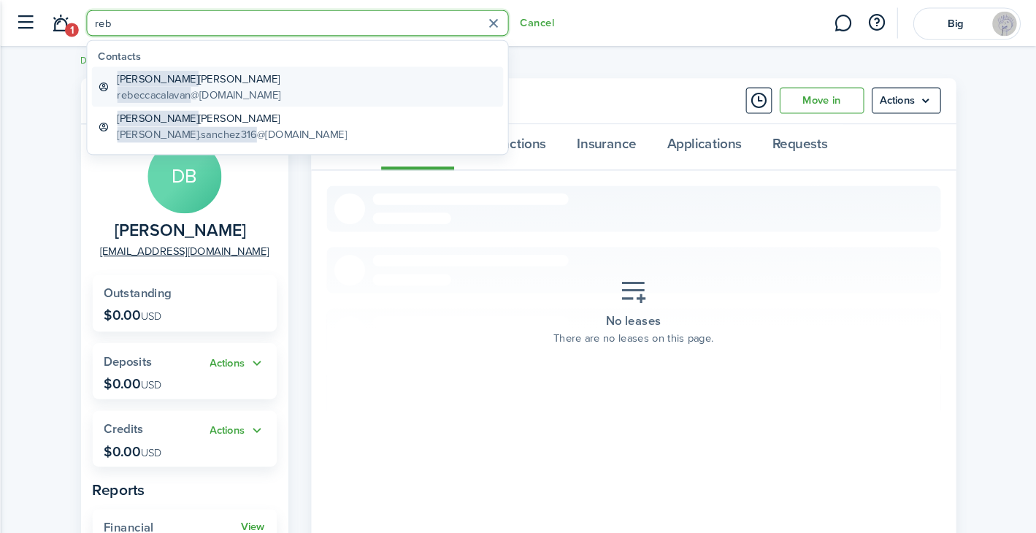
type input "reb"
click at [224, 78] on global-search-item-title "[PERSON_NAME]" at bounding box center [240, 74] width 156 height 15
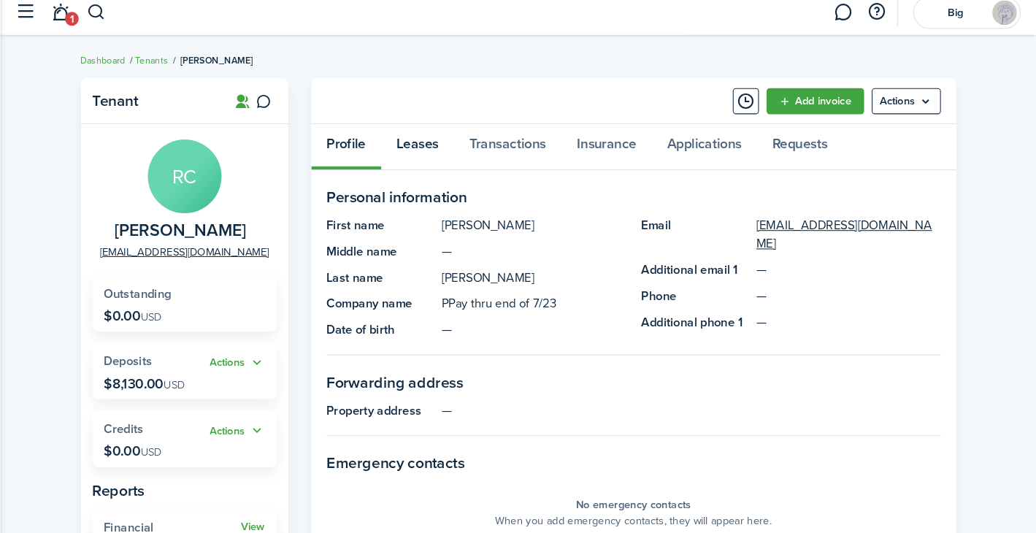
click at [464, 155] on link "Leases" at bounding box center [447, 150] width 69 height 44
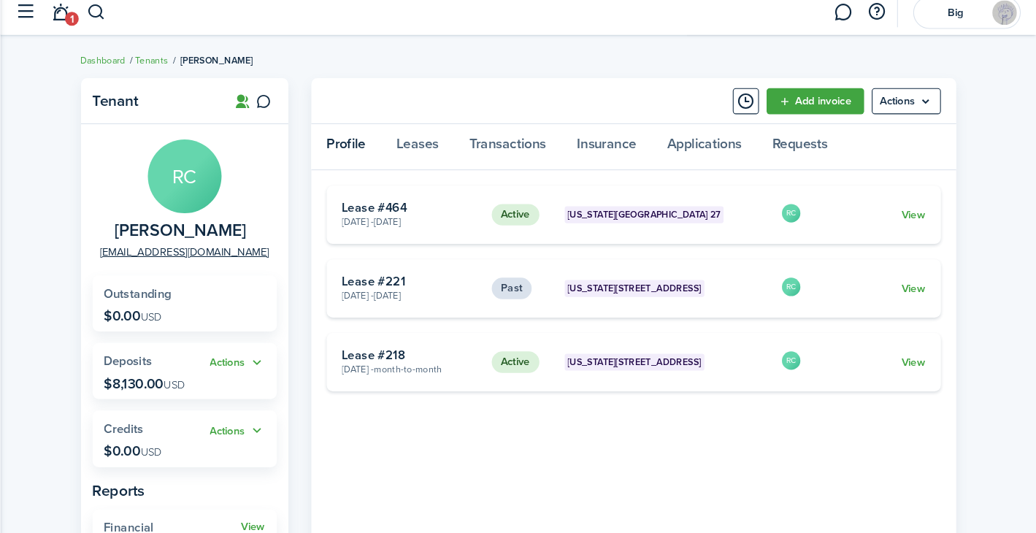
click at [369, 147] on link "Profile" at bounding box center [380, 150] width 66 height 44
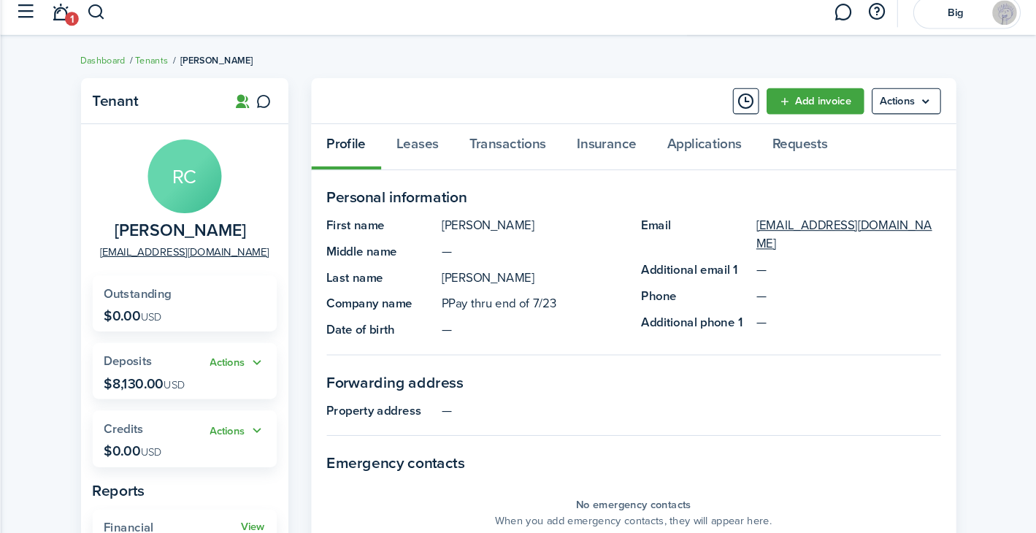
click at [911, 120] on panel-main-header "Add invoice Actions" at bounding box center [653, 107] width 613 height 44
click at [911, 112] on menu-btn "Actions" at bounding box center [913, 106] width 66 height 25
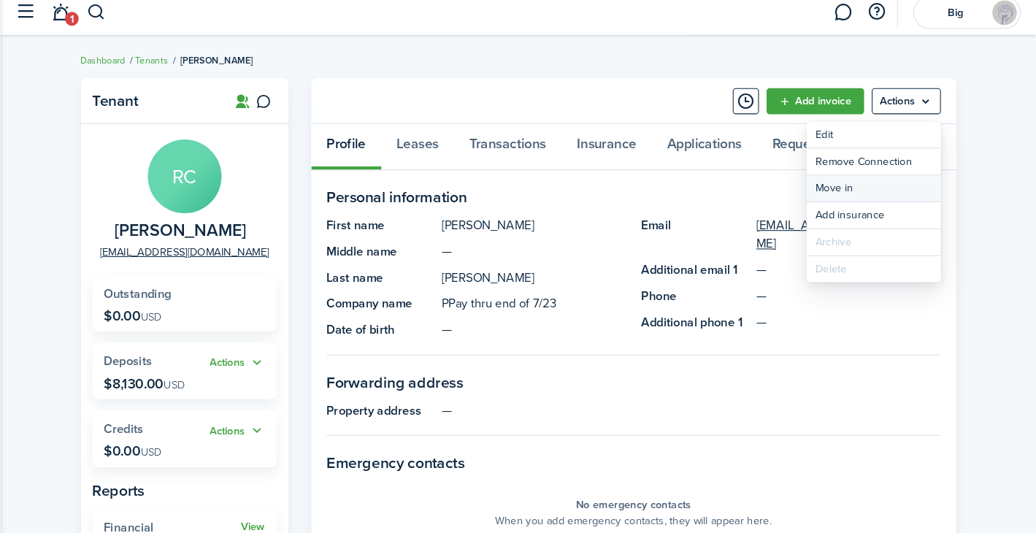
click at [865, 186] on link "Move in" at bounding box center [882, 189] width 128 height 25
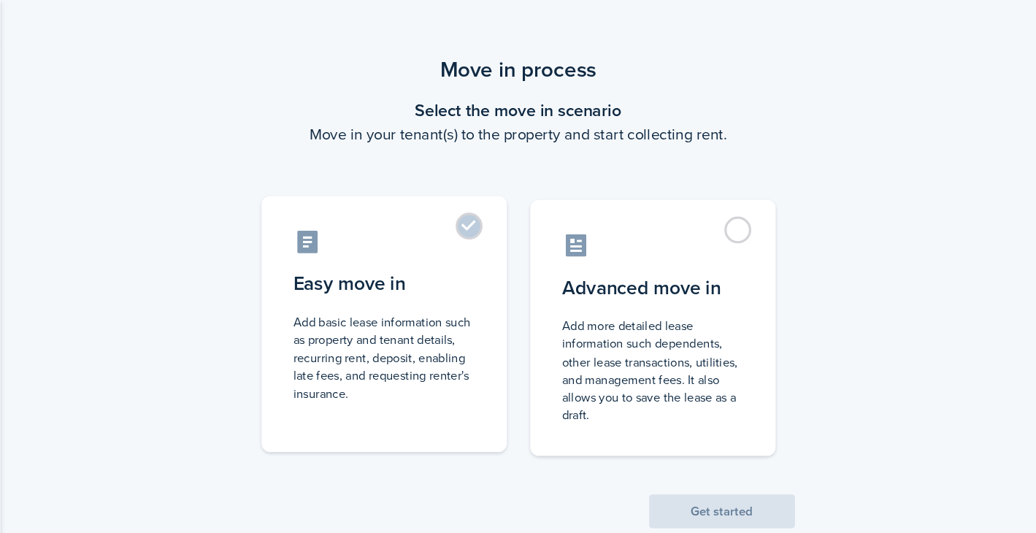
click at [474, 309] on control-radio-card-description "Add basic lease information such as property and tenant details, recurring rent…" at bounding box center [416, 340] width 172 height 85
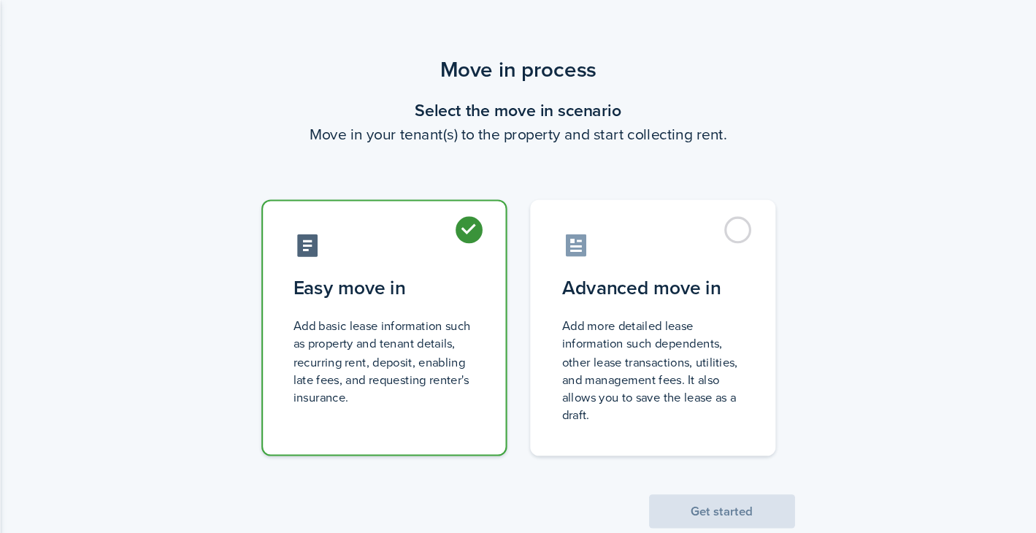
radio input "true"
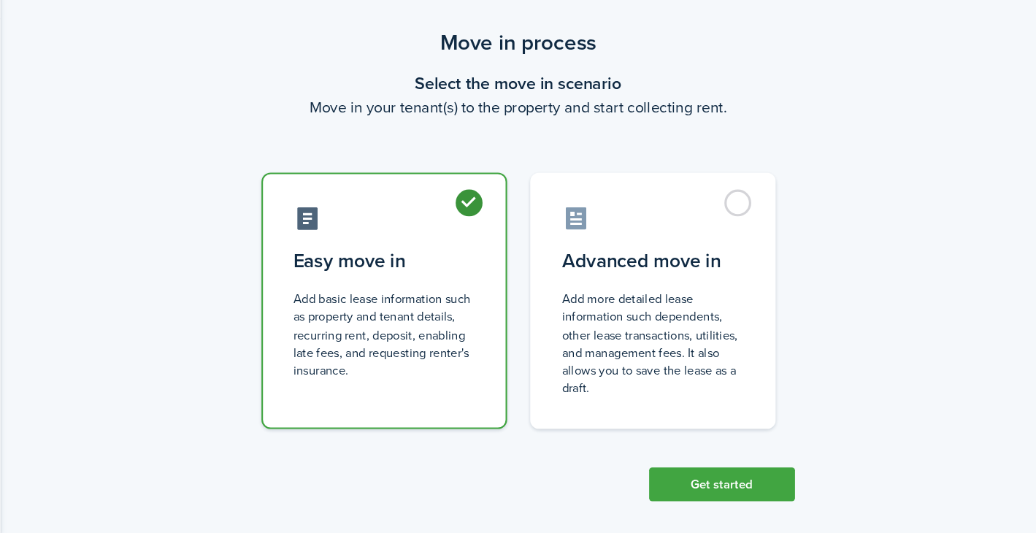
scroll to position [9, 0]
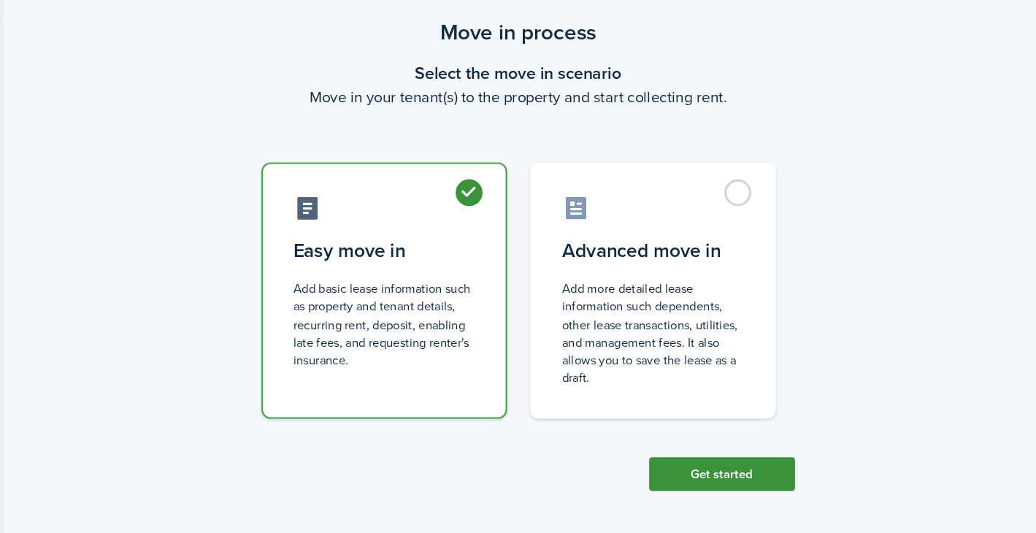
click at [732, 470] on button "Get started" at bounding box center [737, 477] width 139 height 32
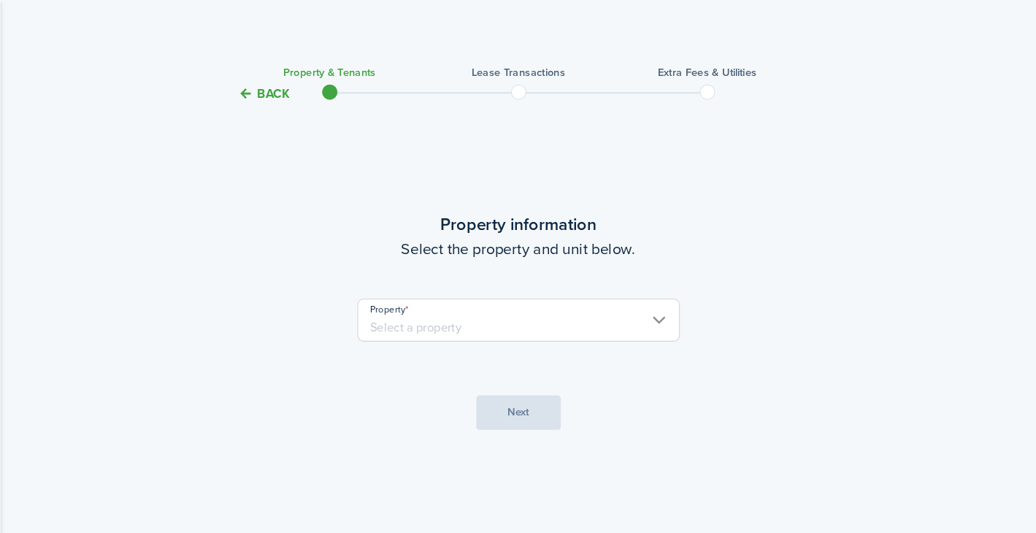
click at [517, 313] on input "Property" at bounding box center [544, 304] width 307 height 41
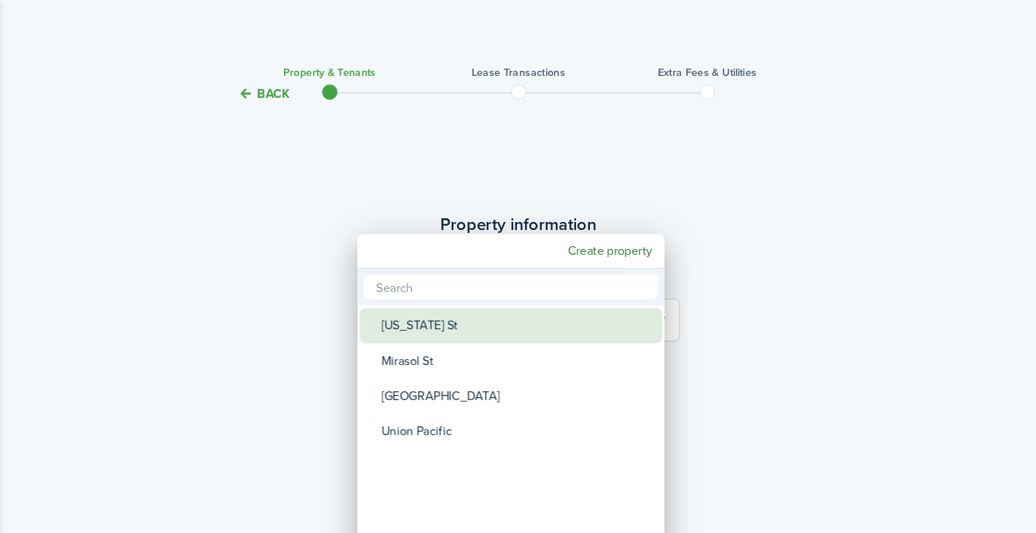
click at [507, 315] on div "[US_STATE] St" at bounding box center [542, 310] width 258 height 34
type input "[US_STATE] St"
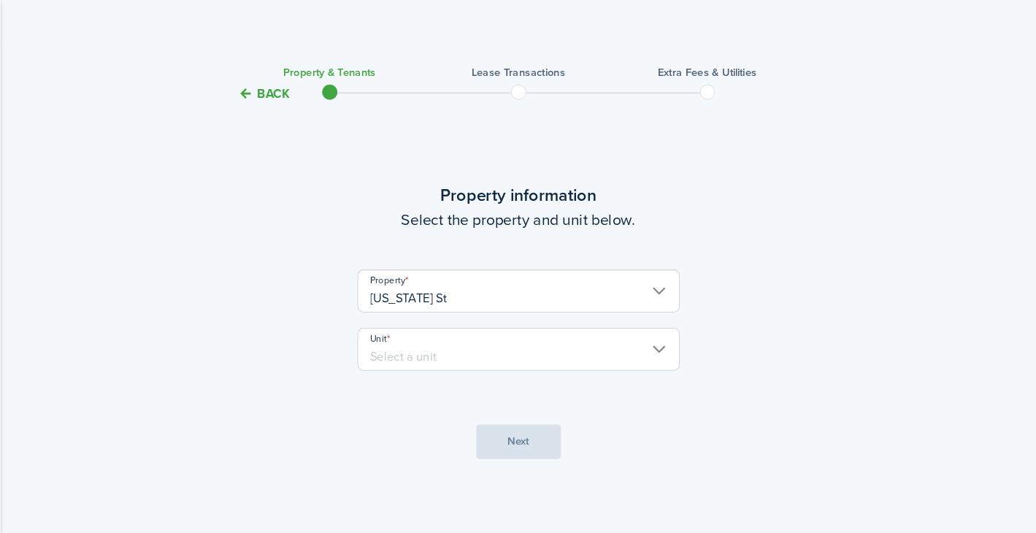
click at [504, 332] on input "Unit" at bounding box center [544, 332] width 307 height 41
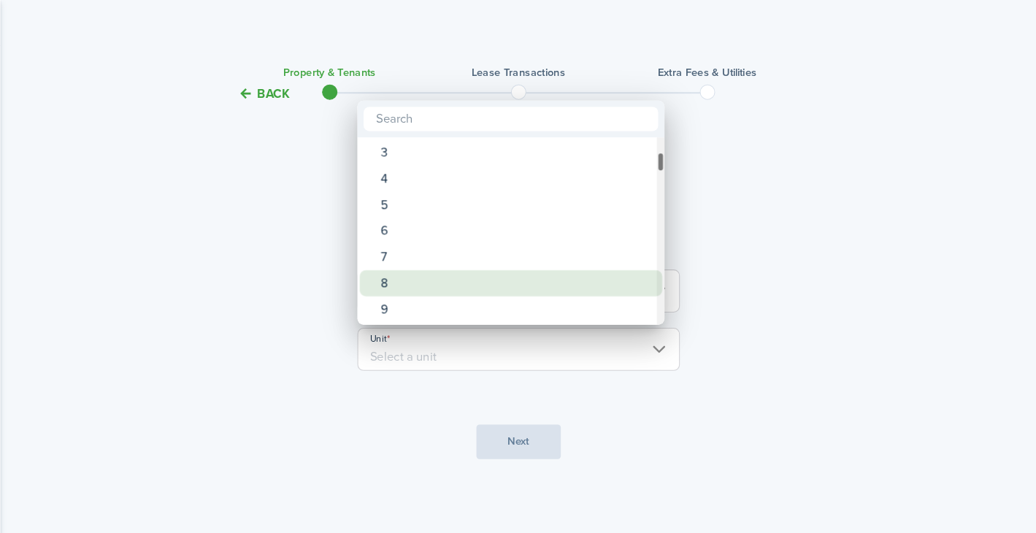
click at [507, 265] on div "8" at bounding box center [542, 269] width 258 height 25
type input "8"
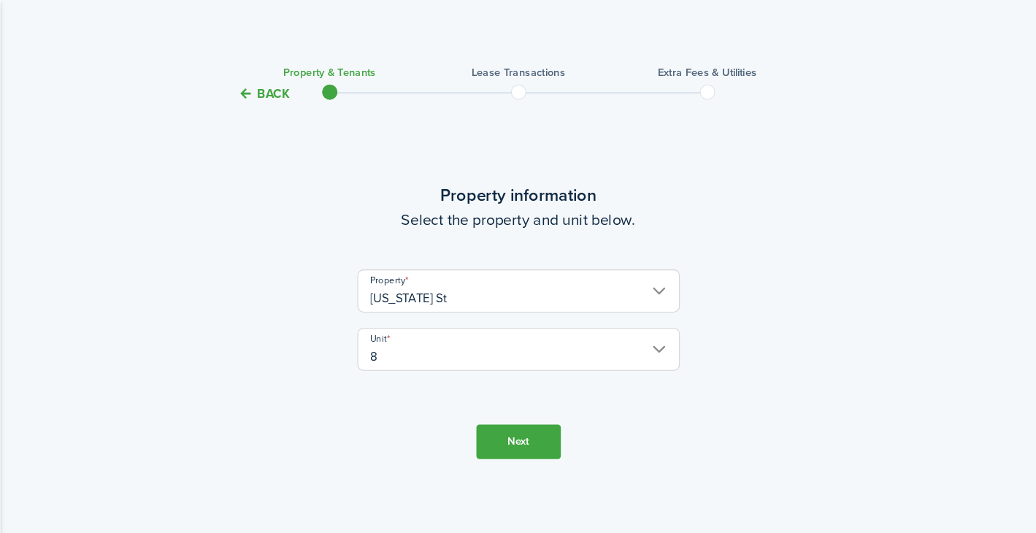
click at [548, 423] on button "Next" at bounding box center [544, 420] width 80 height 33
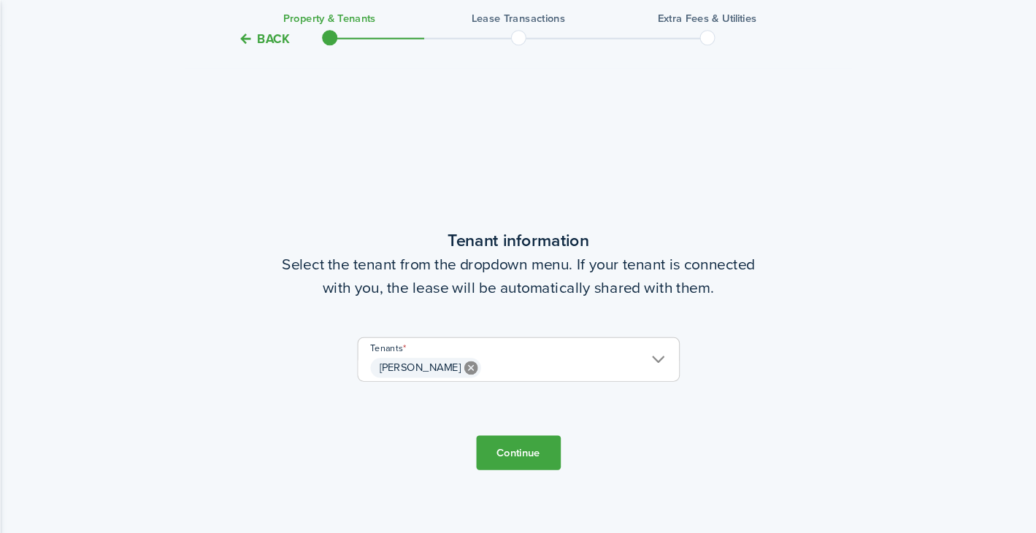
scroll to position [435, 0]
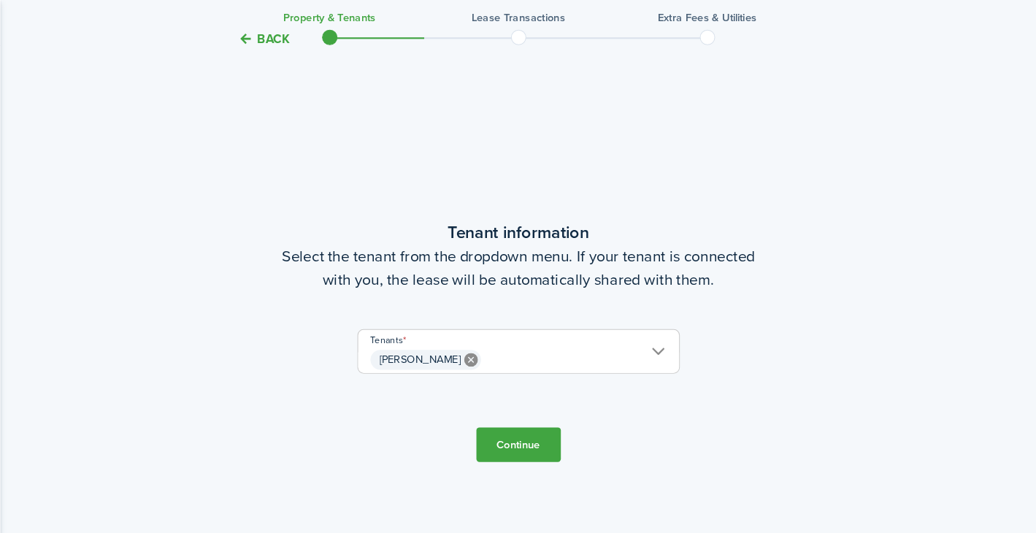
click at [545, 415] on button "Continue" at bounding box center [544, 423] width 80 height 33
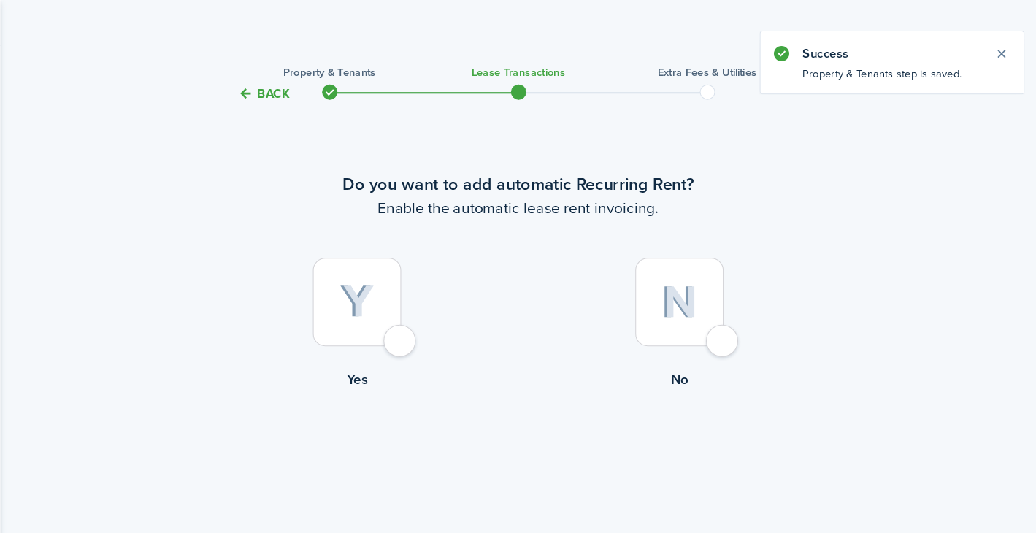
click at [424, 322] on div at bounding box center [390, 287] width 84 height 84
radio input "true"
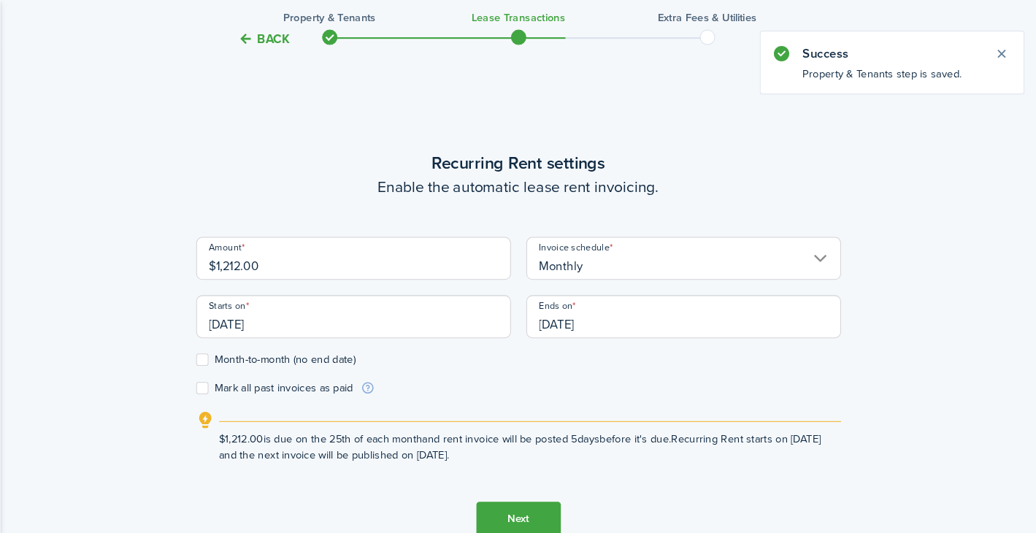
scroll to position [435, 0]
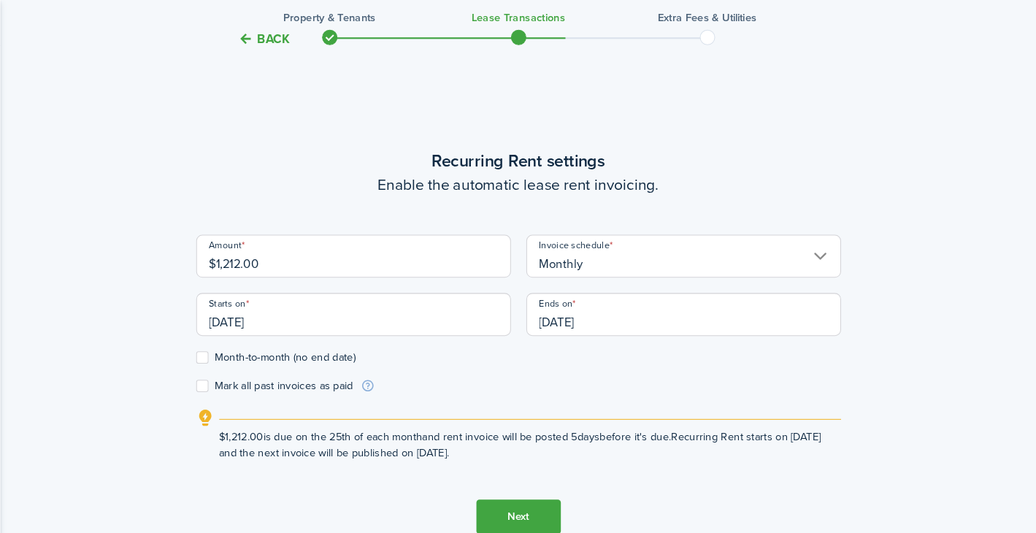
drag, startPoint x: 308, startPoint y: 253, endPoint x: 257, endPoint y: 254, distance: 51.1
click at [257, 254] on input "$1,212.00" at bounding box center [386, 243] width 299 height 41
type input "$1,300.00"
click at [168, 285] on div "Back Property & Tenants Lease Transactions Extra fees & Utilities Do you want t…" at bounding box center [543, 103] width 847 height 975
click at [335, 298] on input "[DATE]" at bounding box center [386, 299] width 299 height 41
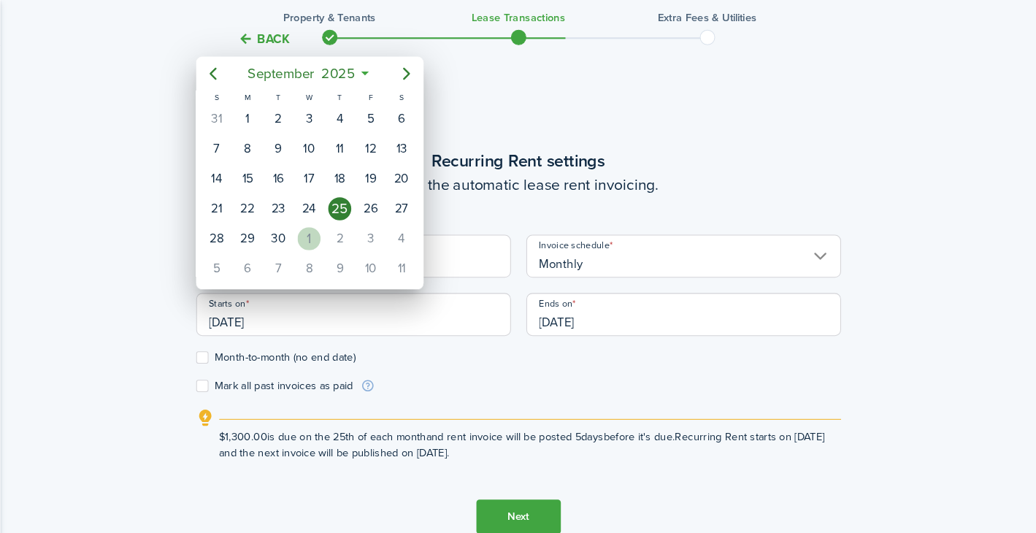
click at [352, 234] on div "1" at bounding box center [345, 227] width 22 height 22
type input "[DATE]"
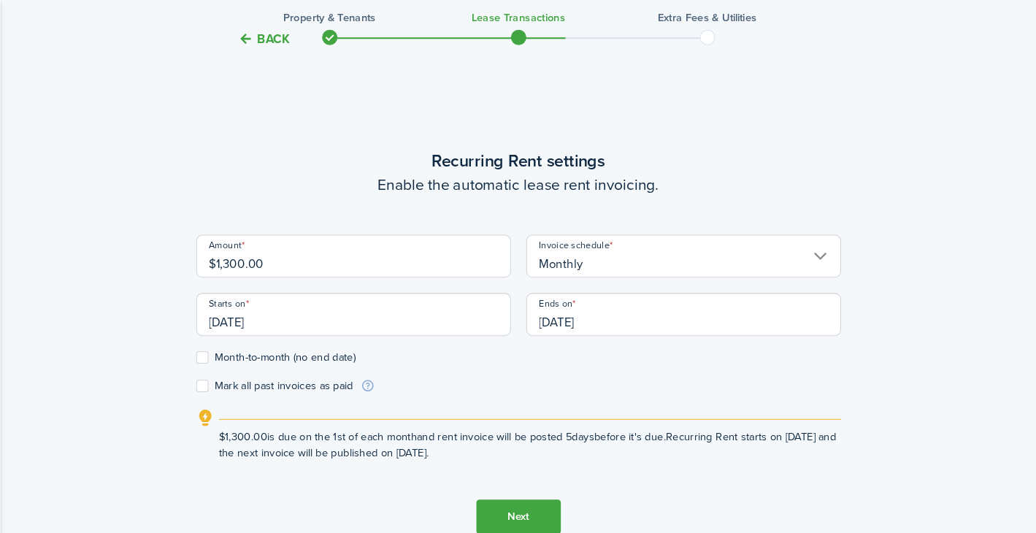
click at [322, 343] on label "Month-to-month (no end date)" at bounding box center [313, 340] width 152 height 12
click at [237, 340] on input "Month-to-month (no end date)" at bounding box center [237, 339] width 1 height 1
checkbox input "true"
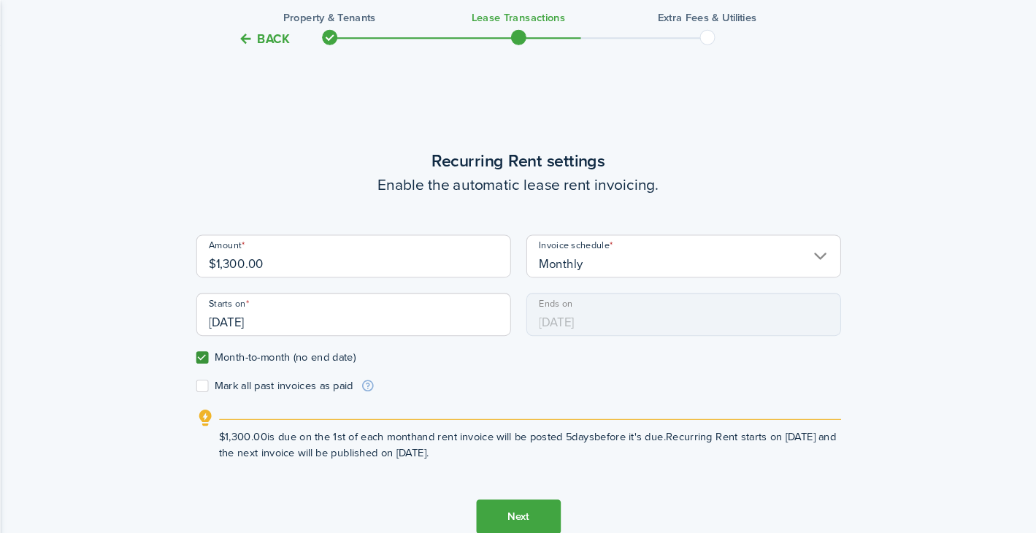
scroll to position [510, 0]
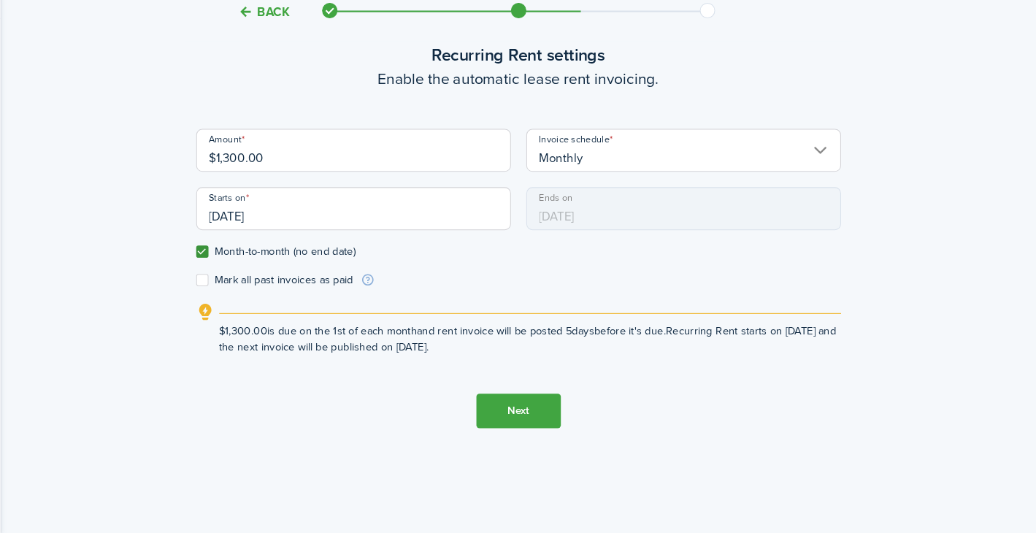
click at [561, 425] on button "Next" at bounding box center [544, 416] width 80 height 33
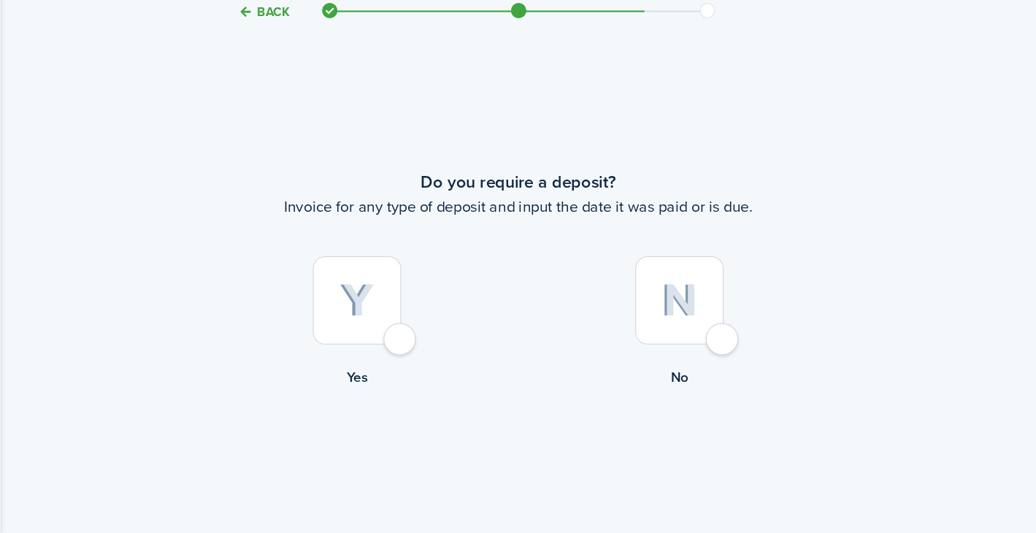
scroll to position [968, 0]
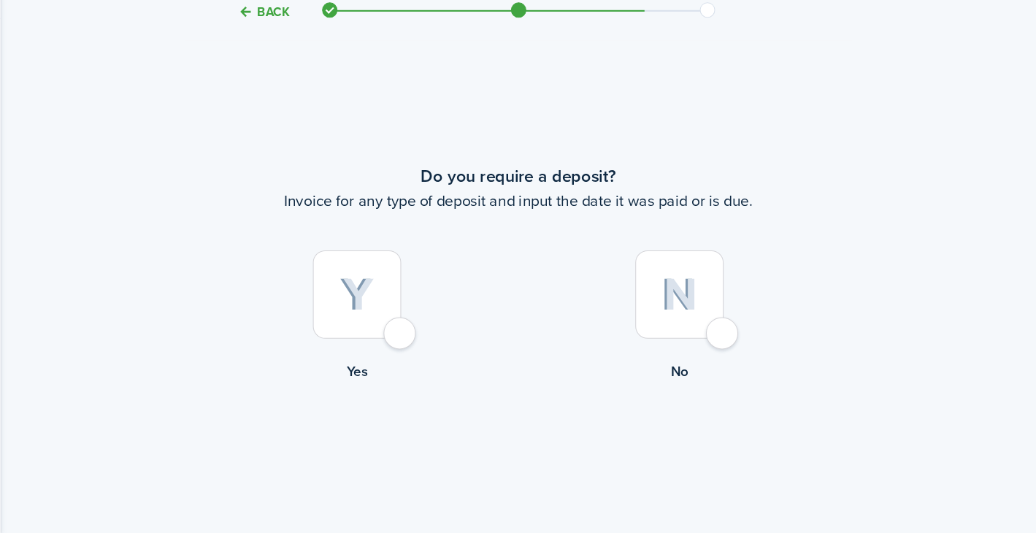
click at [731, 348] on div at bounding box center [697, 306] width 84 height 84
radio input "true"
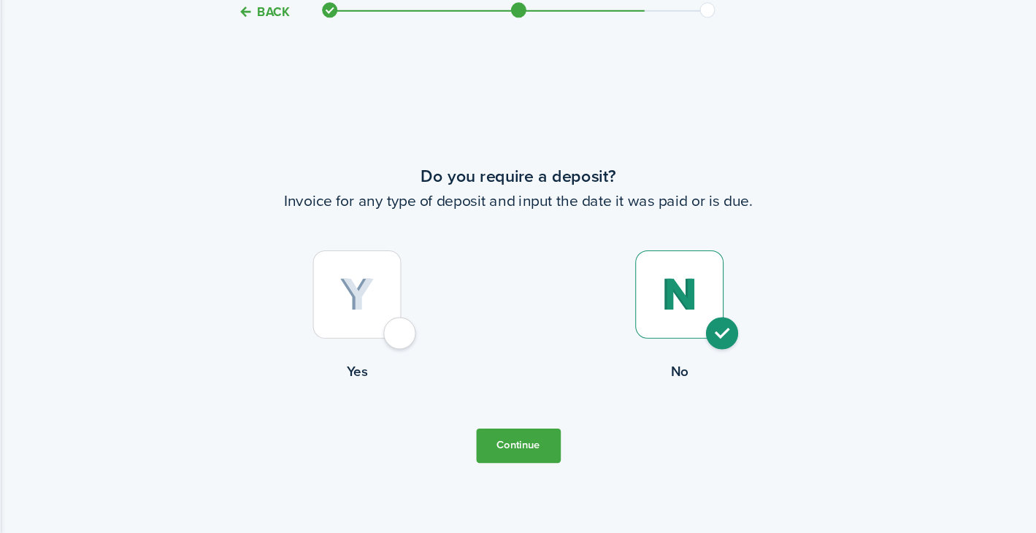
click at [564, 459] on button "Continue" at bounding box center [544, 450] width 80 height 33
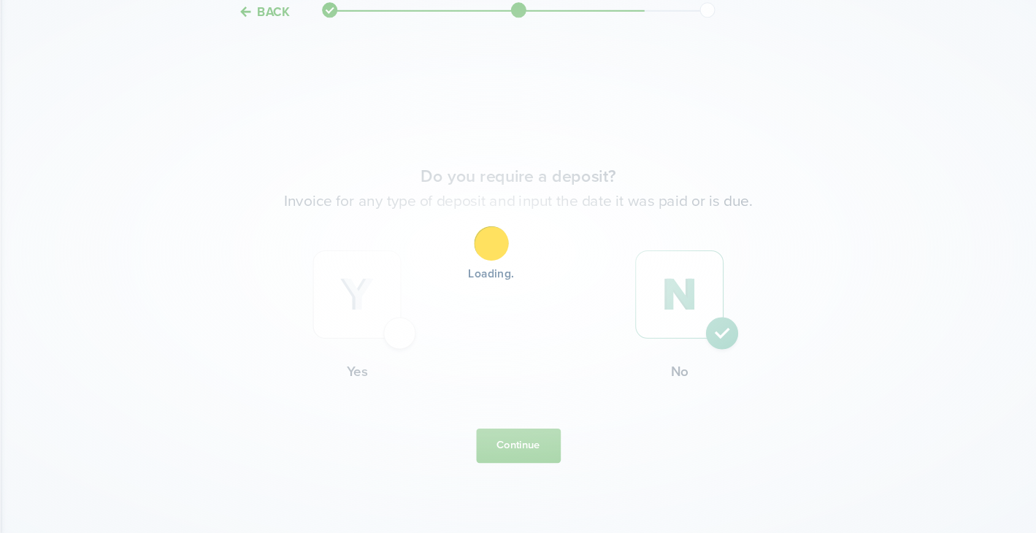
scroll to position [0, 0]
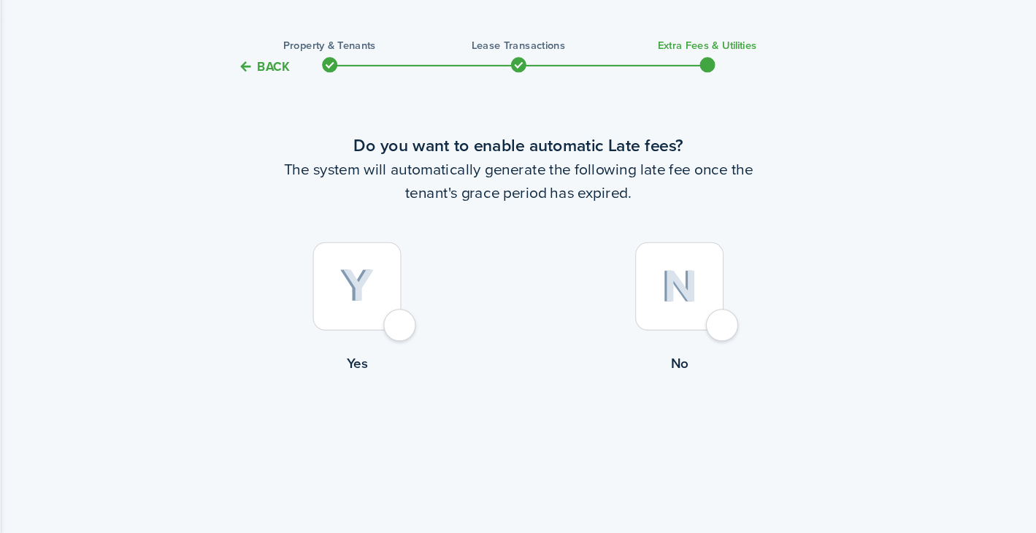
click at [426, 324] on div at bounding box center [390, 298] width 84 height 84
radio input "true"
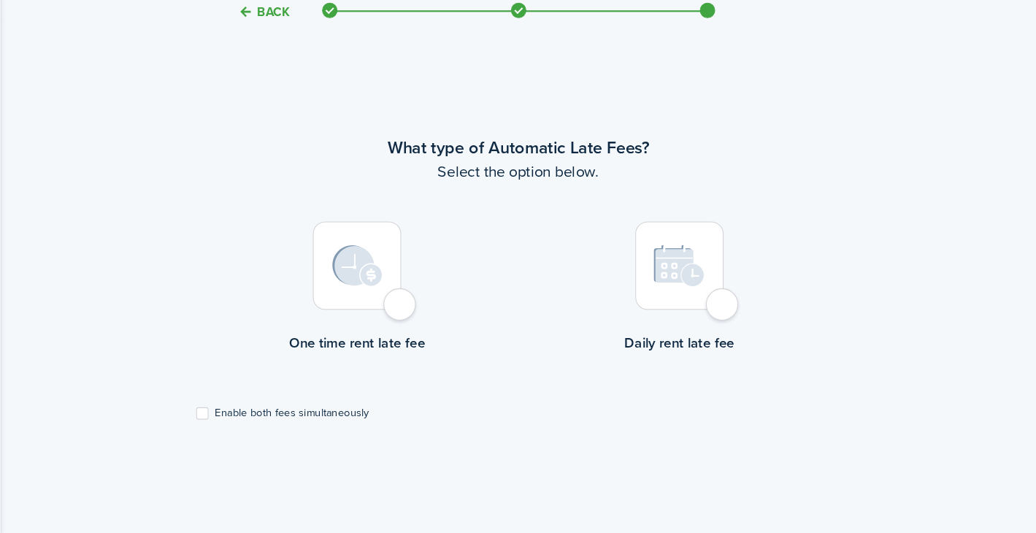
click at [424, 321] on div at bounding box center [390, 279] width 84 height 84
radio input "true"
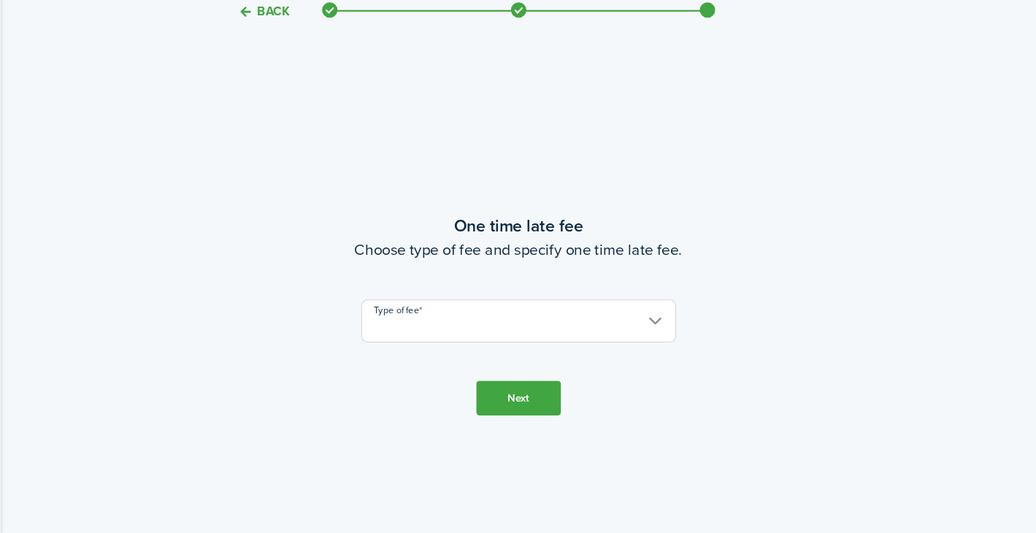
scroll to position [968, 0]
click at [438, 333] on input "Type of fee" at bounding box center [543, 330] width 299 height 41
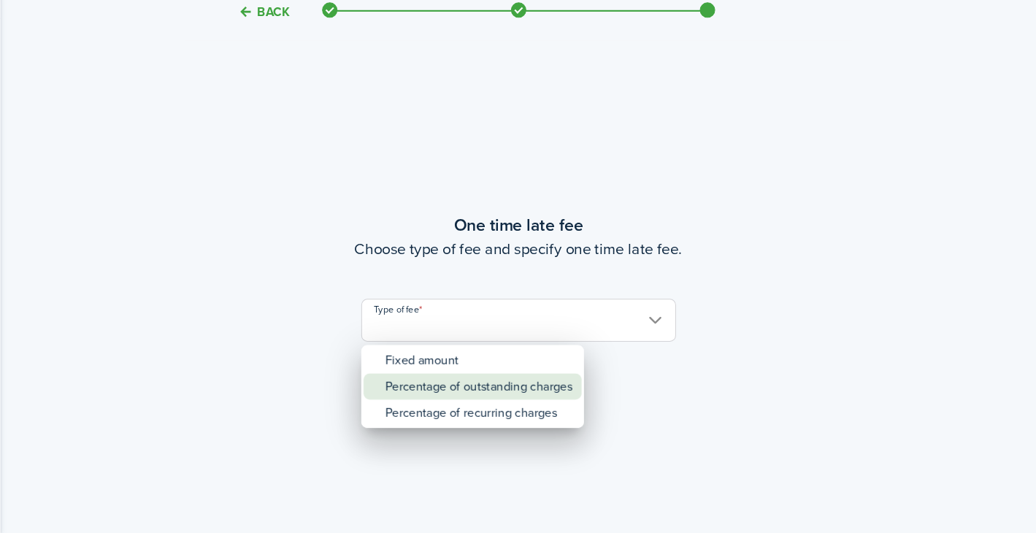
click at [459, 393] on div "Percentage of outstanding charges" at bounding box center [506, 393] width 178 height 25
type input "Percentage of outstanding charges"
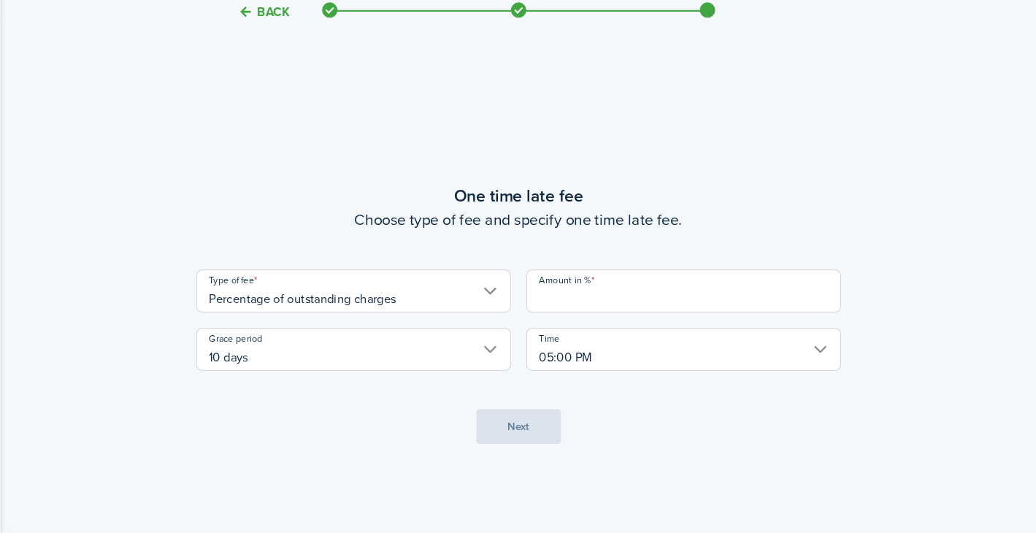
click at [621, 302] on input "Amount in %" at bounding box center [700, 303] width 299 height 41
type input "10"
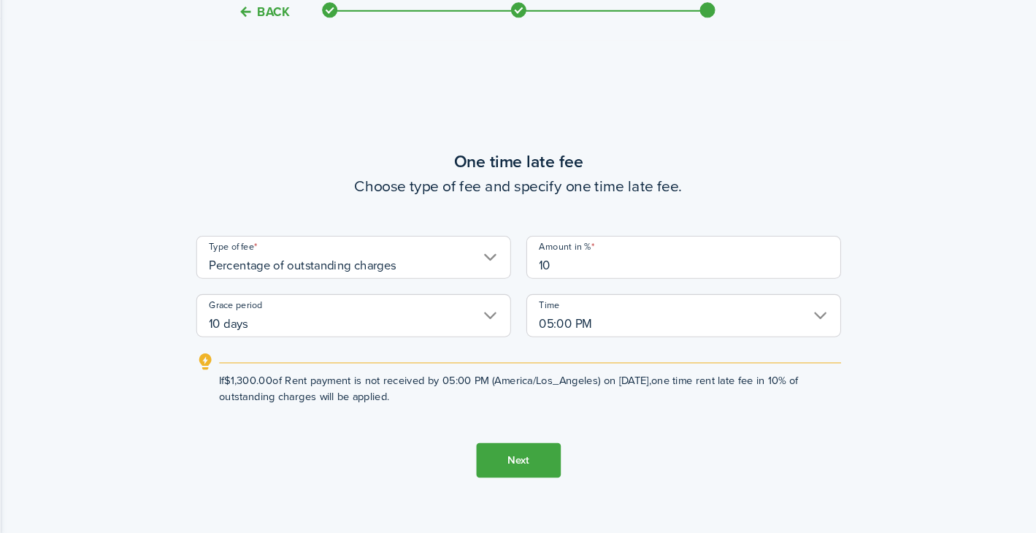
click at [566, 453] on button "Next" at bounding box center [544, 464] width 80 height 33
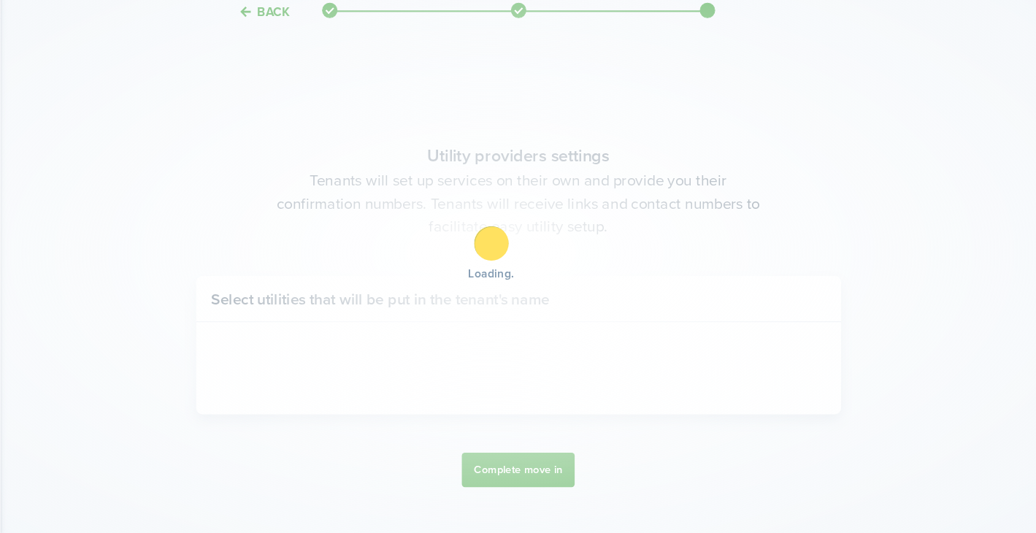
scroll to position [1501, 0]
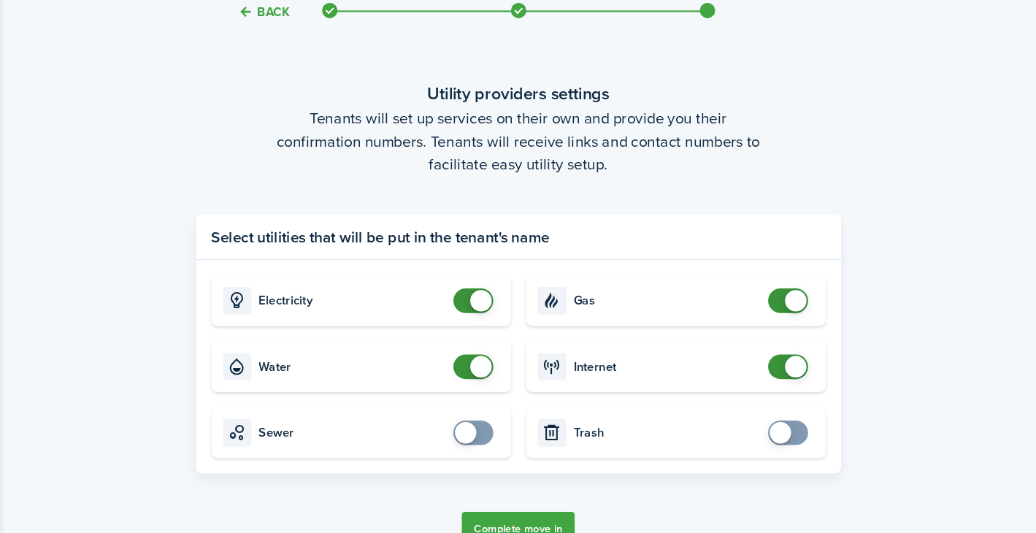
checkbox input "false"
click at [503, 314] on span at bounding box center [508, 312] width 20 height 20
checkbox input "false"
click at [510, 373] on span at bounding box center [508, 374] width 20 height 20
checkbox input "false"
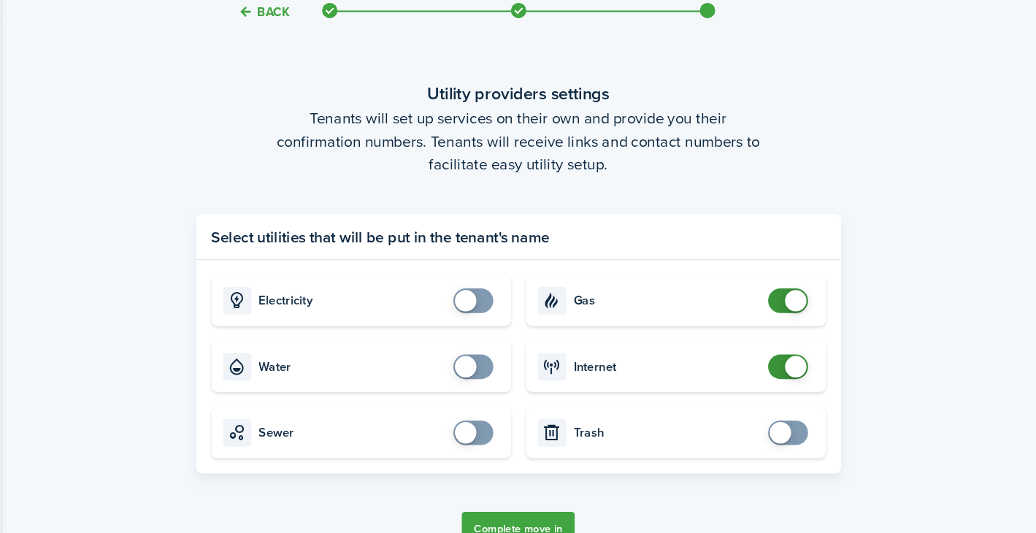
click at [805, 312] on span at bounding box center [807, 312] width 20 height 20
checkbox input "false"
click at [806, 368] on span at bounding box center [807, 374] width 20 height 20
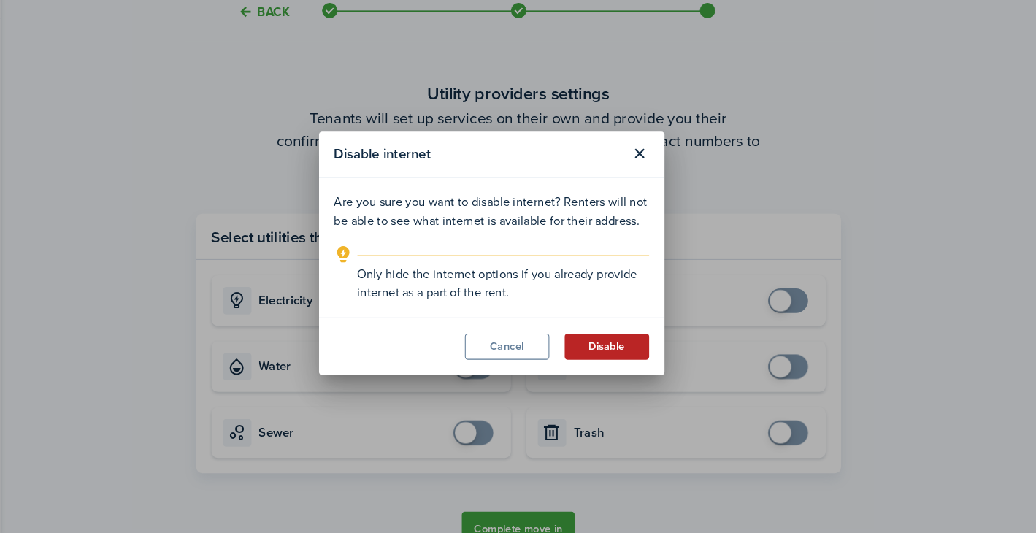
click at [638, 345] on button "Disable" at bounding box center [628, 355] width 80 height 25
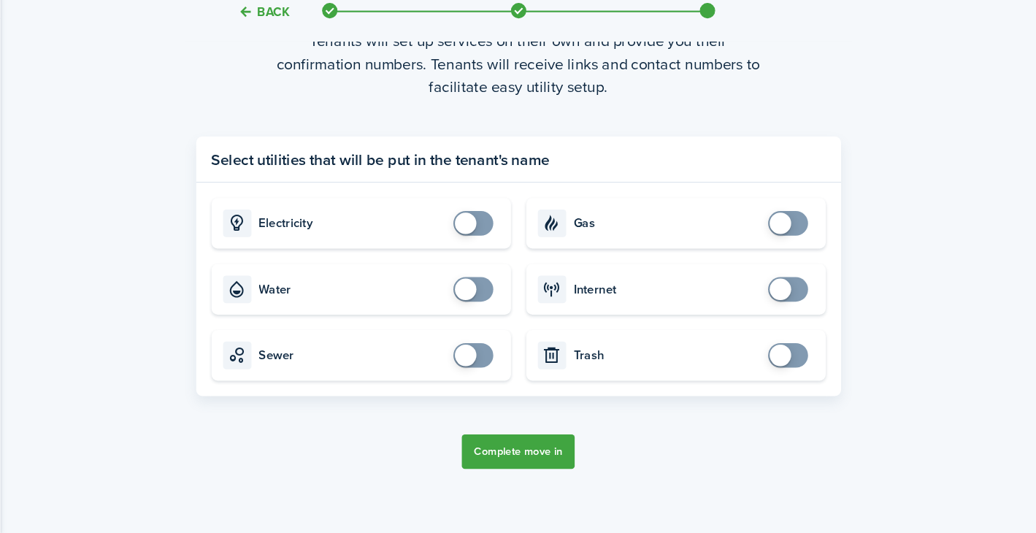
scroll to position [1599, 0]
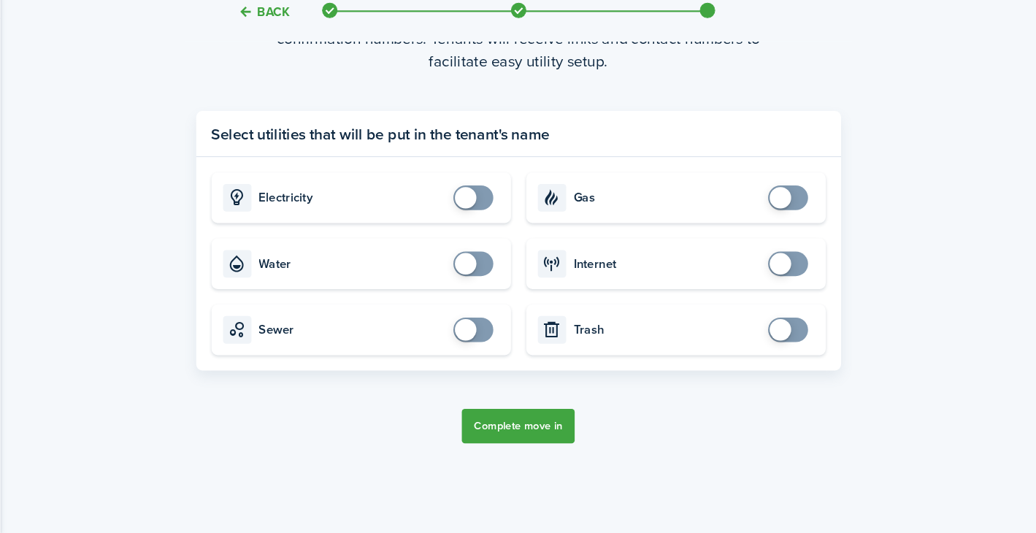
click at [567, 418] on button "Complete move in" at bounding box center [543, 431] width 107 height 33
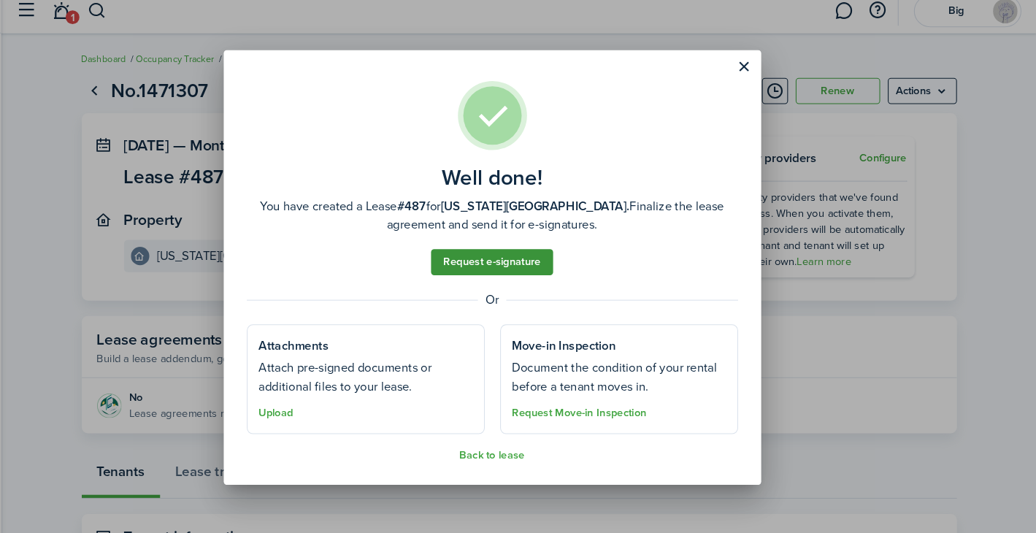
click at [477, 265] on link "Request e-signature" at bounding box center [518, 261] width 116 height 25
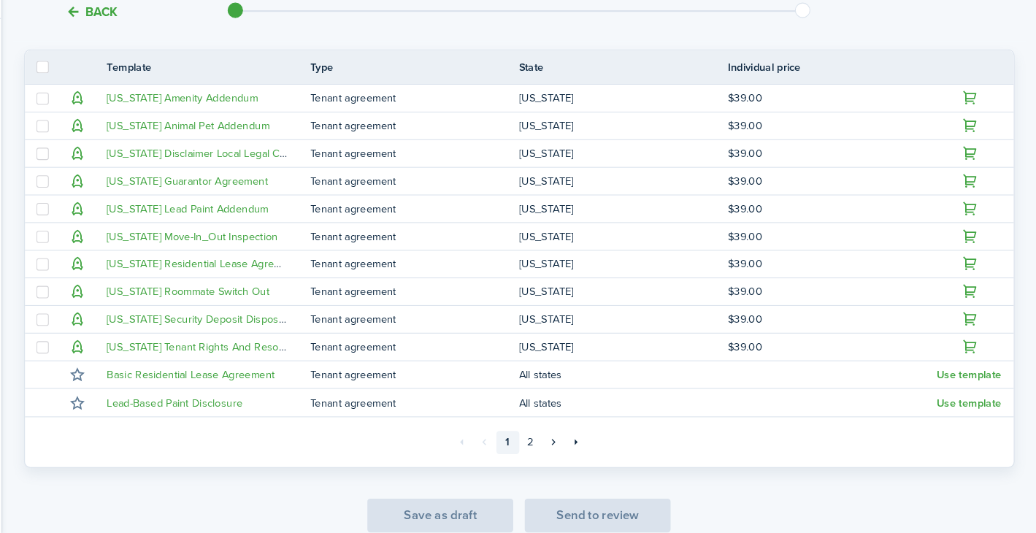
scroll to position [389, 0]
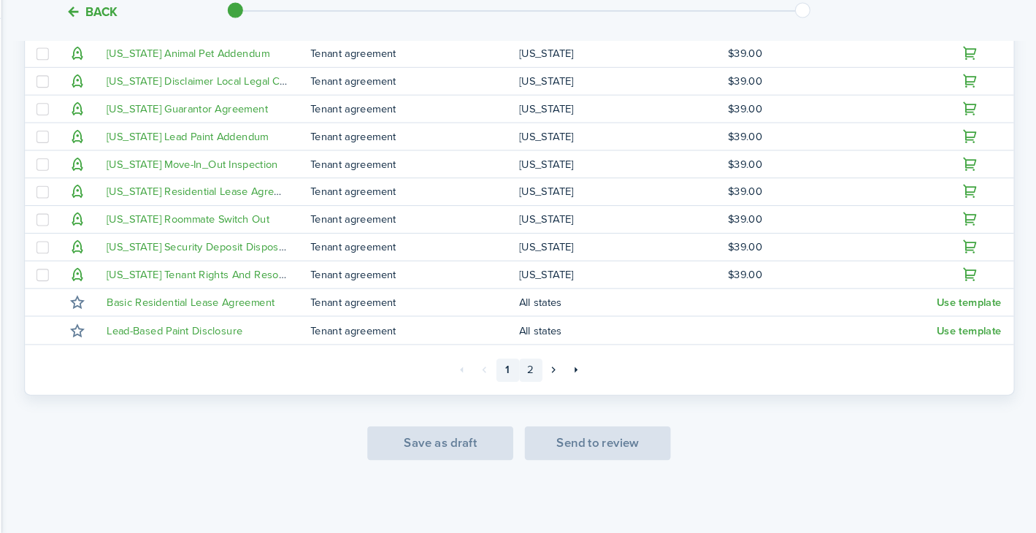
click at [557, 380] on link "2" at bounding box center [555, 378] width 22 height 22
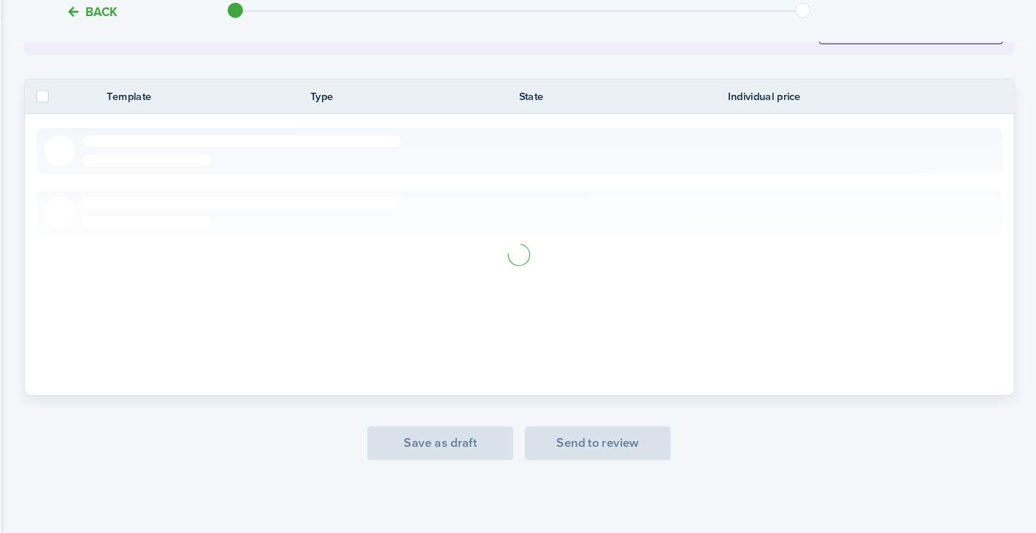
scroll to position [293, 0]
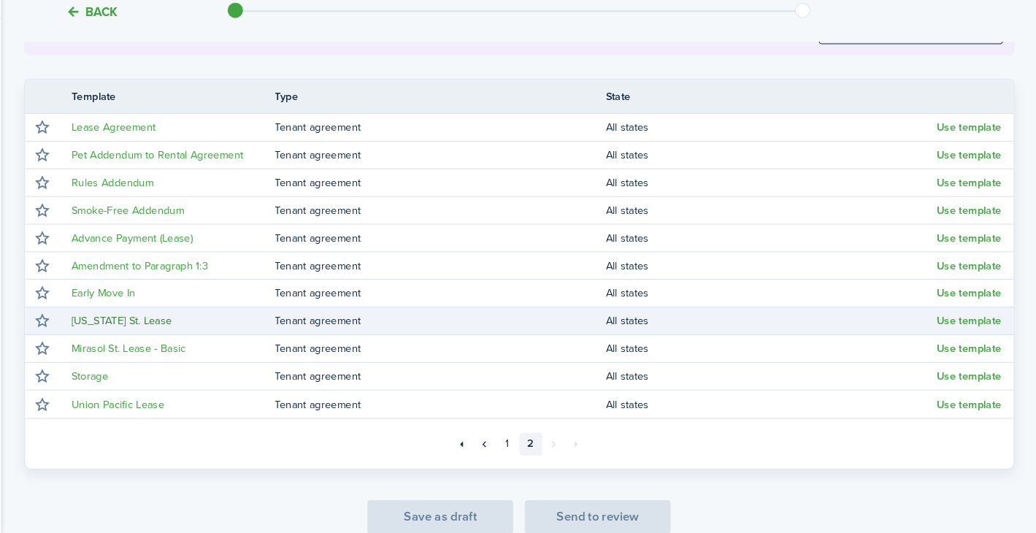
click at [163, 328] on link "[US_STATE] St. Lease" at bounding box center [166, 330] width 96 height 15
click at [986, 329] on button "Use template" at bounding box center [971, 332] width 61 height 12
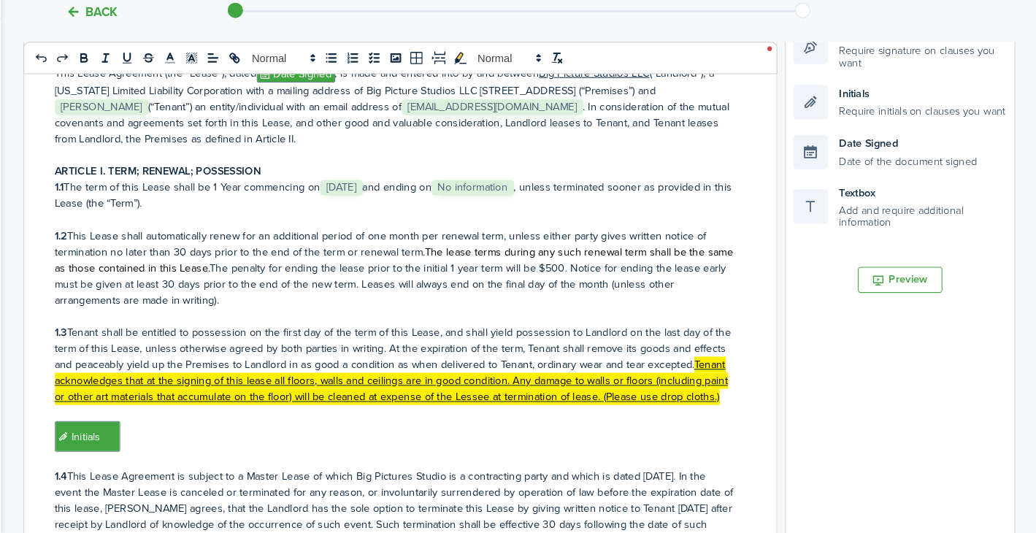
scroll to position [602, 0]
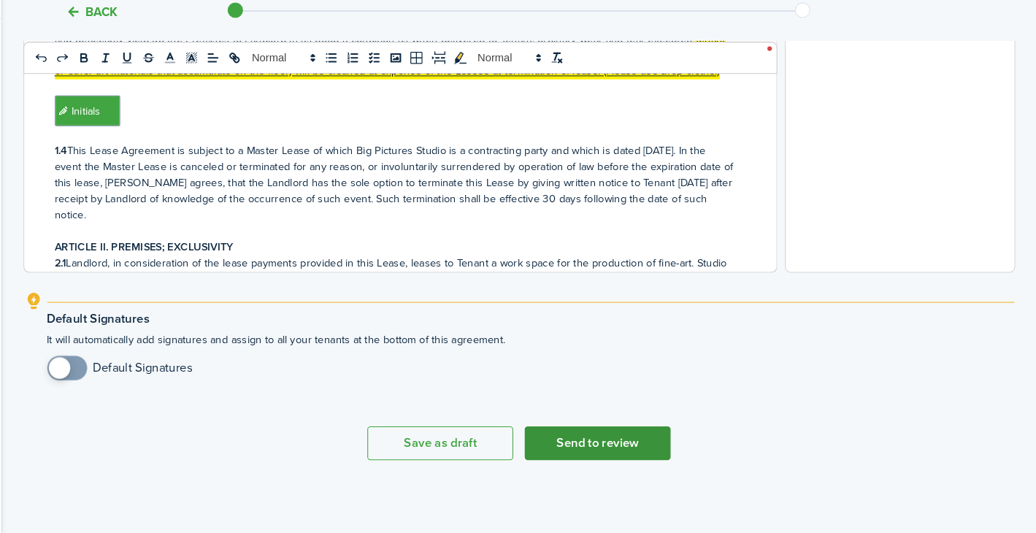
click at [639, 445] on button "Send to review" at bounding box center [618, 447] width 139 height 32
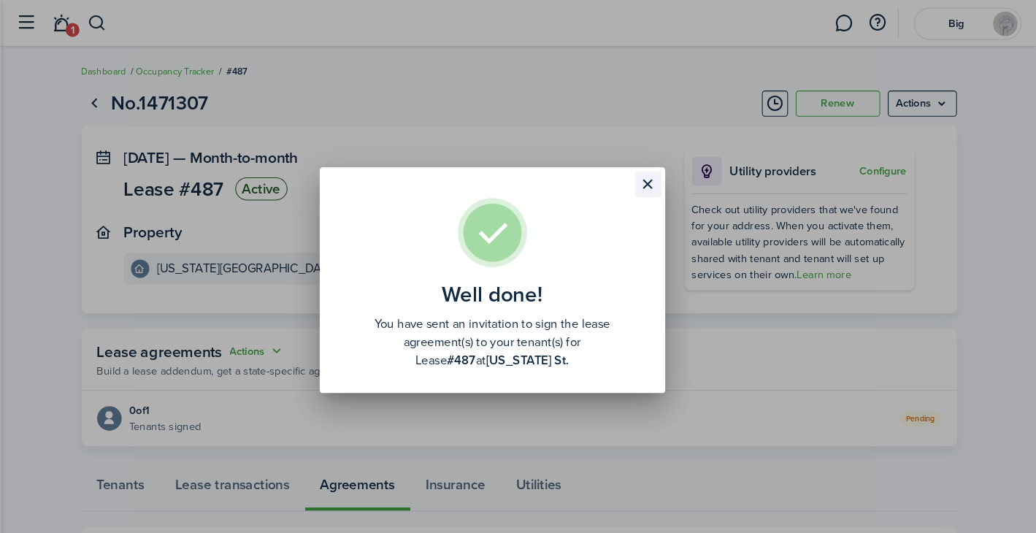
click at [664, 177] on button "Close modal" at bounding box center [666, 175] width 25 height 25
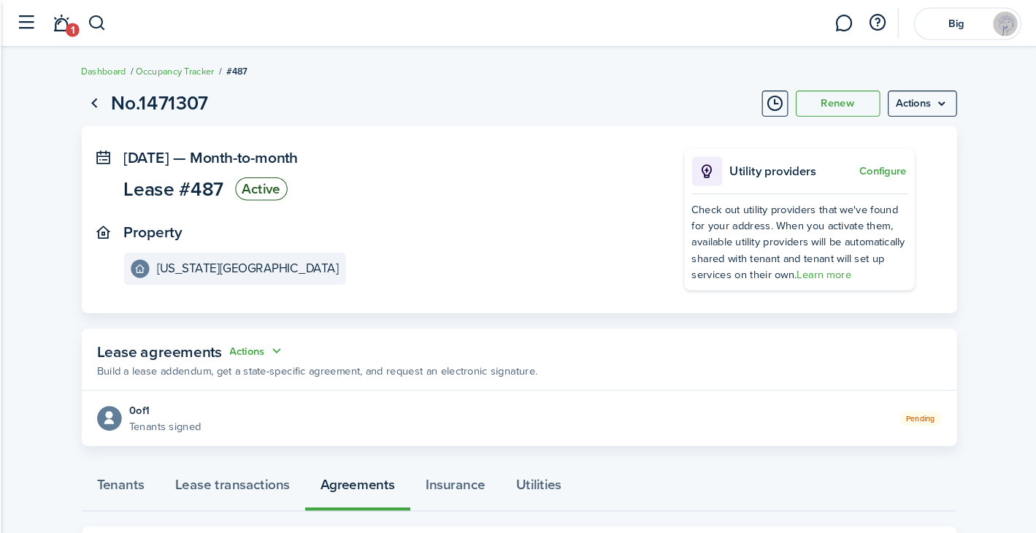
click at [346, 82] on page-view-layout "No.1471307 Renew Actions [DATE] — Month-to-month Lease #487 Active Property [US…" at bounding box center [543, 314] width 847 height 475
